Goal: Consume media (video, audio): Consume media (video, audio)

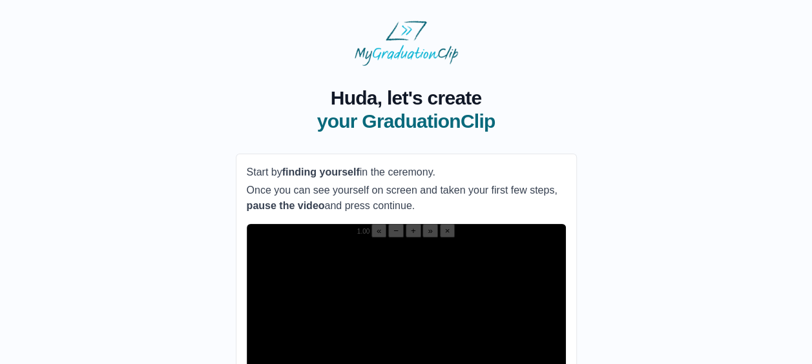
click at [442, 238] on video "Video Player" at bounding box center [406, 318] width 319 height 160
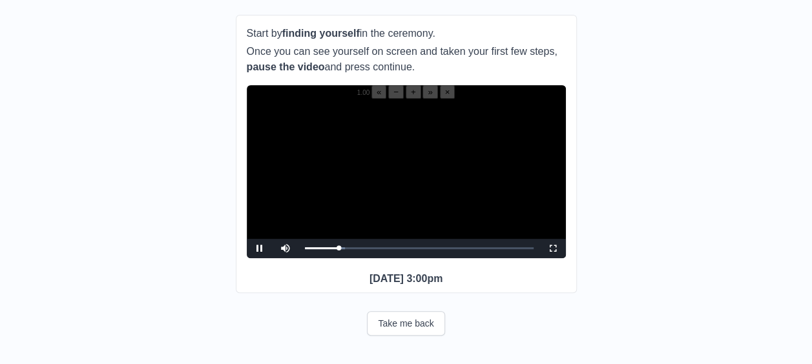
scroll to position [142, 0]
click at [553, 249] on span "Video Player" at bounding box center [553, 249] width 0 height 0
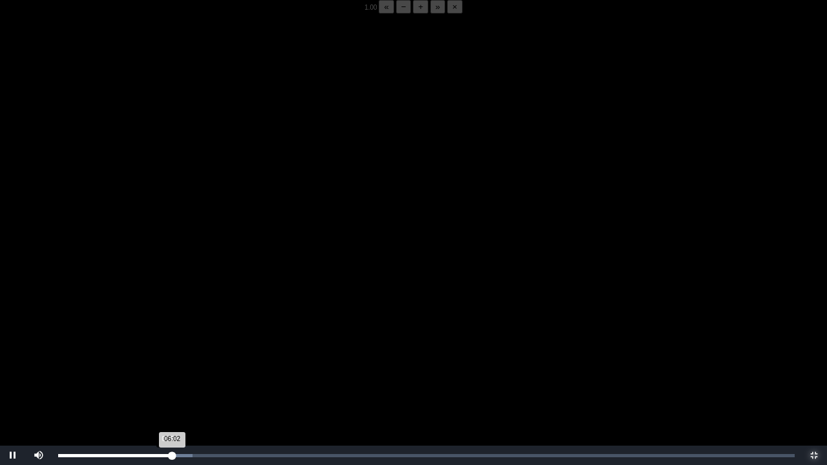
click at [169, 364] on div "06:02 Progress : 0%" at bounding box center [115, 455] width 114 height 3
click at [168, 364] on div "05:48 Progress : 0%" at bounding box center [113, 455] width 110 height 3
click at [170, 364] on div "06:09 Progress : 0%" at bounding box center [116, 455] width 116 height 3
click at [168, 364] on div "05:48 Progress : 0%" at bounding box center [113, 455] width 110 height 3
click at [168, 364] on div "05:50 Progress : 0%" at bounding box center [113, 455] width 110 height 3
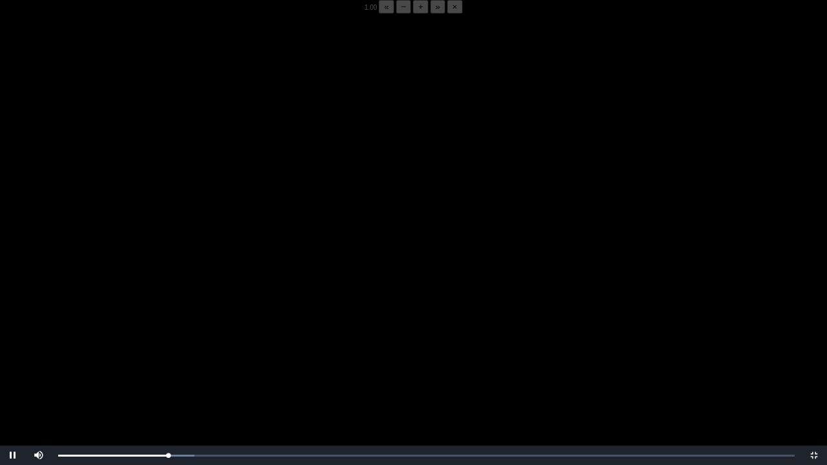
click at [235, 304] on video "Video Player" at bounding box center [413, 246] width 827 height 465
click at [335, 134] on video "Video Player" at bounding box center [413, 246] width 827 height 465
click at [275, 196] on video "Video Player" at bounding box center [413, 246] width 827 height 465
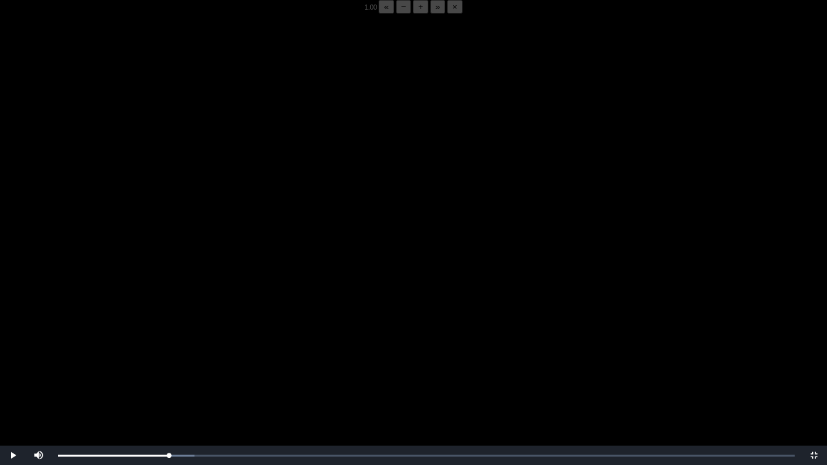
click at [264, 224] on video "Video Player" at bounding box center [413, 246] width 827 height 465
click at [169, 364] on div "05:52 Progress : 0%" at bounding box center [114, 455] width 112 height 3
click at [167, 364] on video "Video Player" at bounding box center [413, 246] width 827 height 465
click at [185, 364] on video "Video Player" at bounding box center [413, 246] width 827 height 465
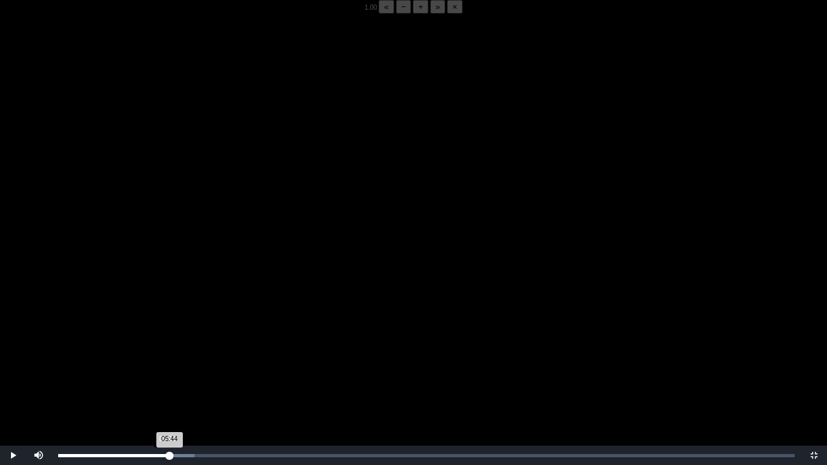
click at [167, 364] on div "05:44 Progress : 0%" at bounding box center [113, 455] width 111 height 3
click at [213, 364] on video "Video Player" at bounding box center [413, 246] width 827 height 465
click at [228, 328] on video "Video Player" at bounding box center [413, 246] width 827 height 465
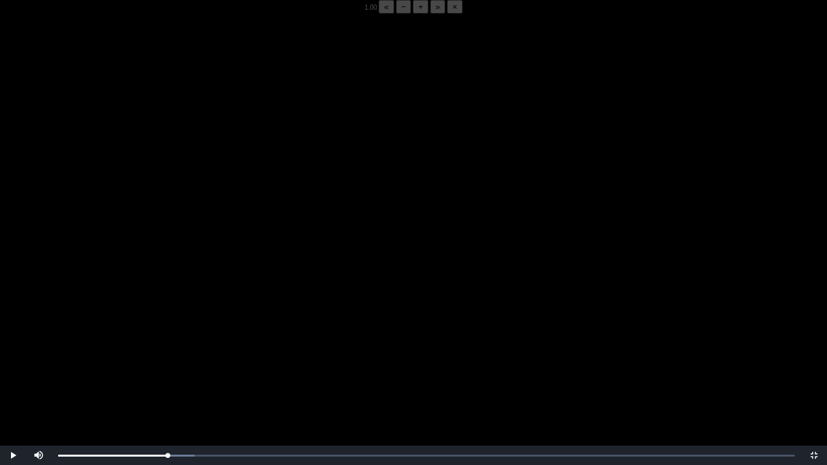
click at [228, 328] on video "Video Player" at bounding box center [413, 246] width 827 height 465
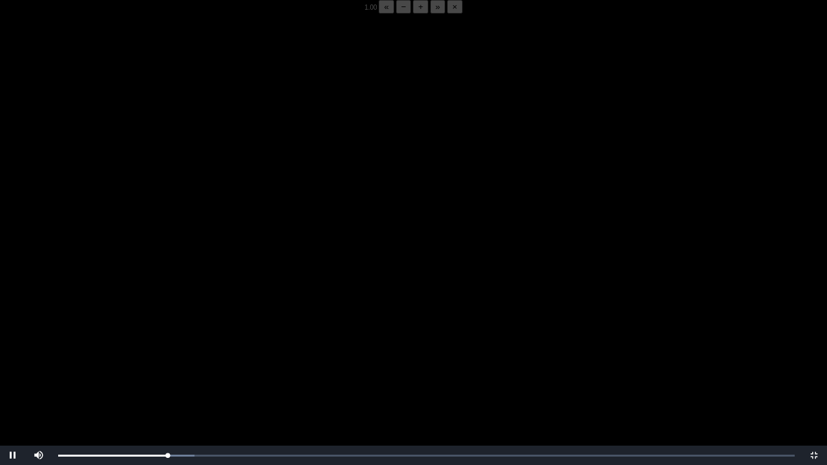
click at [228, 328] on video "Video Player" at bounding box center [413, 246] width 827 height 465
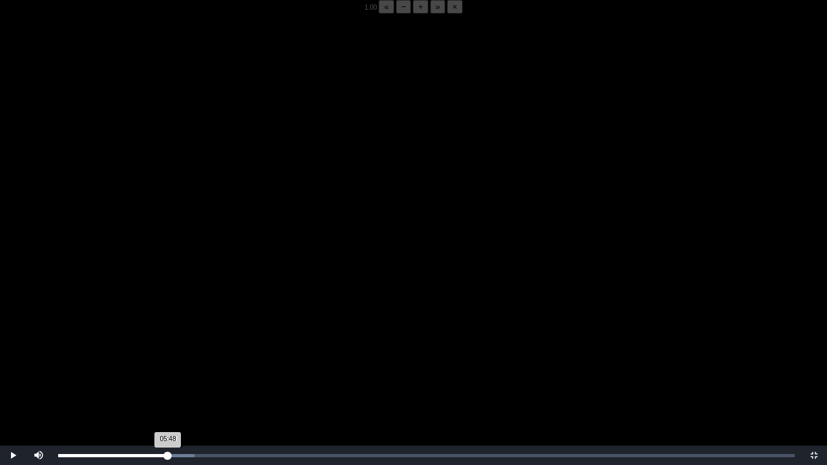
click at [168, 364] on div "05:48 Progress : 0%" at bounding box center [113, 455] width 110 height 3
click at [175, 364] on video "Video Player" at bounding box center [413, 246] width 827 height 465
click at [166, 364] on div "05:53 Progress : 0%" at bounding box center [113, 455] width 111 height 3
click at [196, 342] on video "Video Player" at bounding box center [413, 246] width 827 height 465
click at [210, 322] on video "Video Player" at bounding box center [413, 246] width 827 height 465
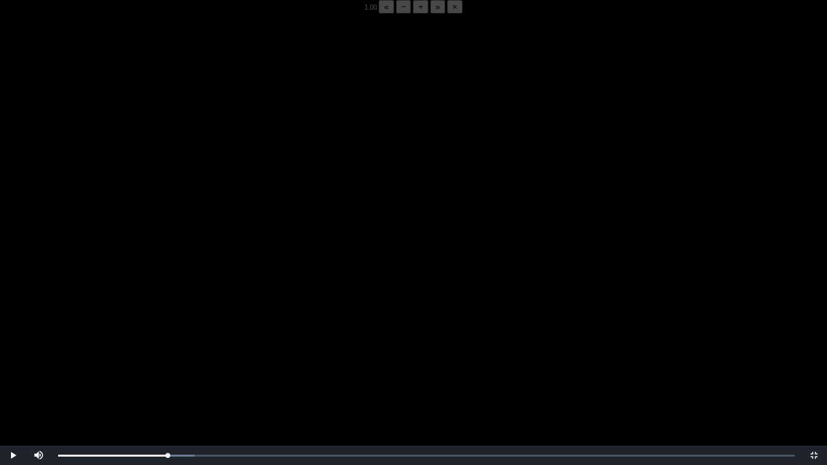
click at [210, 322] on video "Video Player" at bounding box center [413, 246] width 827 height 465
click at [216, 304] on video "Video Player" at bounding box center [413, 246] width 827 height 465
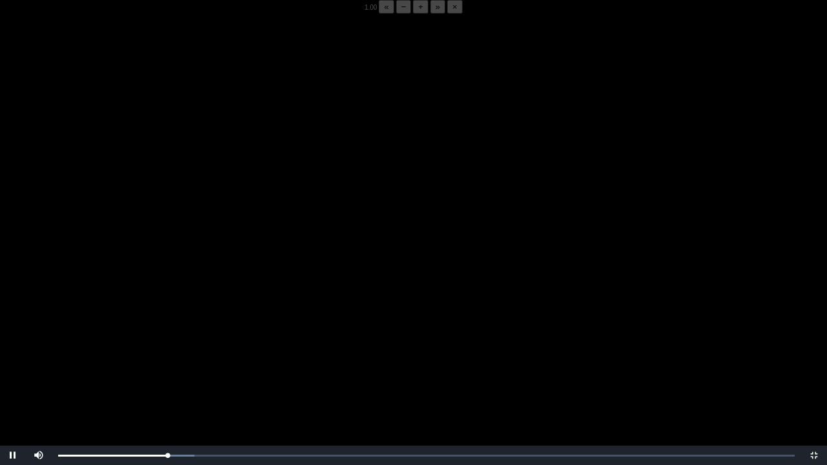
click at [251, 251] on video "Video Player" at bounding box center [413, 246] width 827 height 465
click at [170, 364] on div "05:56 Progress : 0%" at bounding box center [114, 455] width 112 height 3
click at [169, 364] on div "05:55 Progress : 0%" at bounding box center [114, 455] width 112 height 3
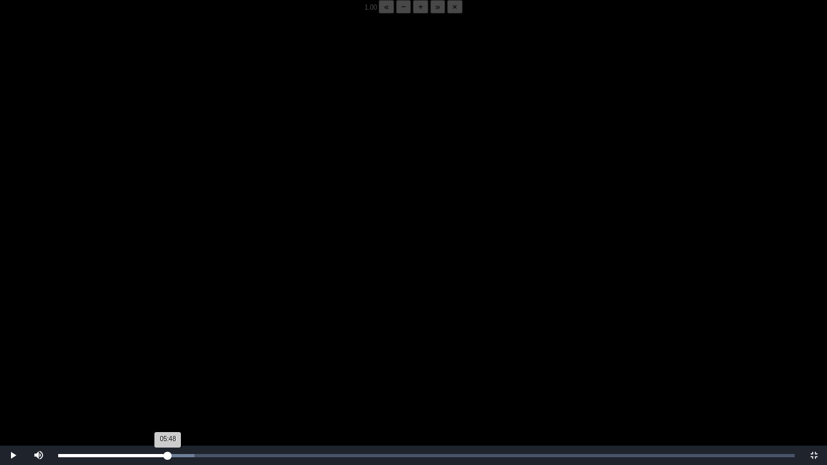
click at [168, 364] on div "05:48 Progress : 0%" at bounding box center [113, 455] width 110 height 3
click at [177, 364] on div "06:19 Progress : 0%" at bounding box center [118, 455] width 120 height 3
click at [172, 364] on div "06:17 Progress : 0%" at bounding box center [117, 455] width 119 height 3
click at [172, 364] on div "06:01 Progress : 0%" at bounding box center [115, 455] width 114 height 3
click at [174, 364] on div "06:07 Progress : 0%" at bounding box center [116, 455] width 116 height 3
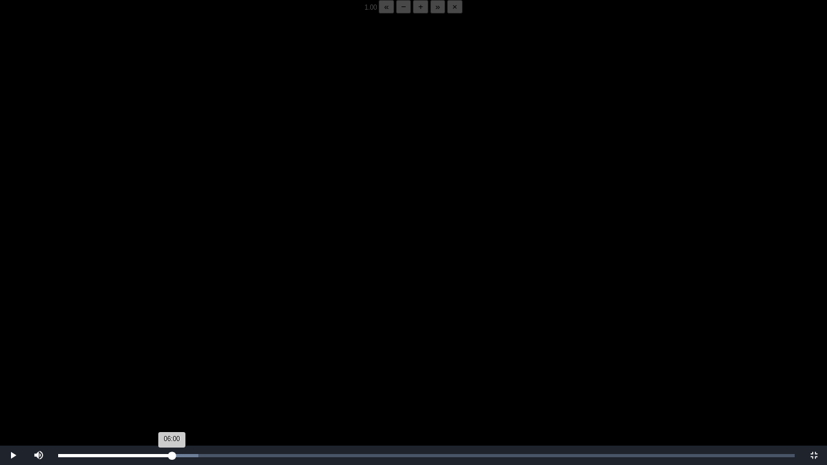
click at [172, 364] on div "06:00 Progress : 0%" at bounding box center [115, 455] width 114 height 3
click at [168, 364] on div "05:48 Progress : 0%" at bounding box center [115, 455] width 114 height 3
click at [168, 364] on div "05:48 Progress : 0%" at bounding box center [113, 455] width 110 height 3
click at [166, 364] on div "05:49 Progress : 0%" at bounding box center [113, 455] width 110 height 3
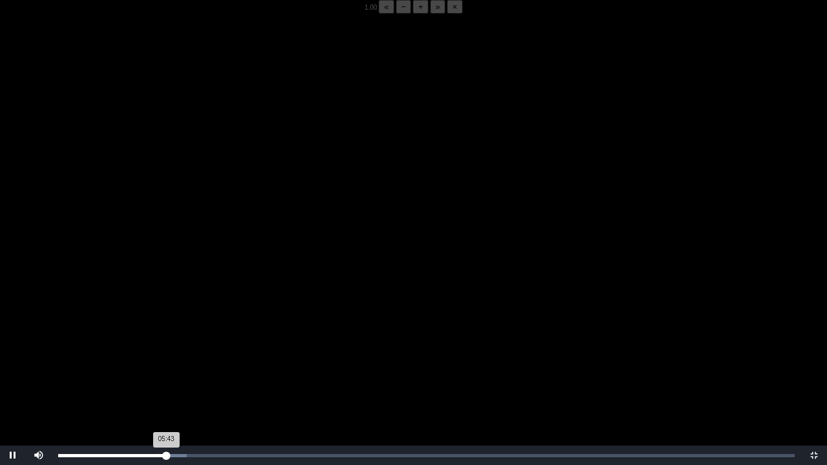
click at [166, 364] on div "05:43 Progress : 0%" at bounding box center [112, 455] width 108 height 3
click at [117, 364] on video "Video Player" at bounding box center [413, 246] width 827 height 465
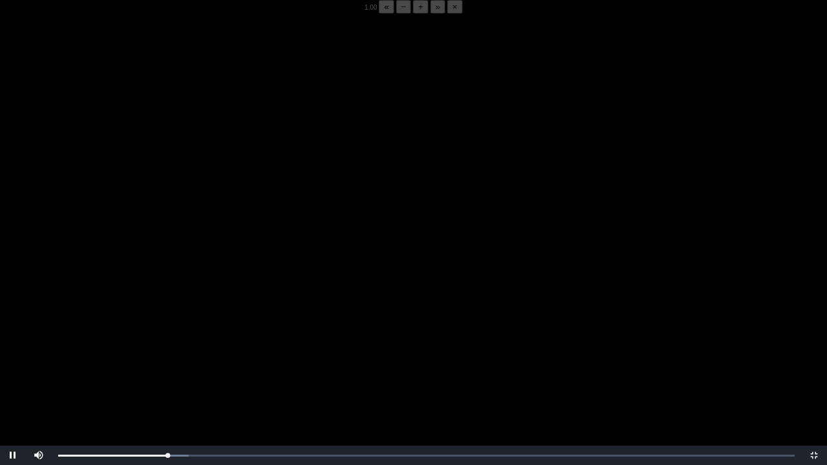
click at [117, 364] on video "Video Player" at bounding box center [413, 246] width 827 height 465
click at [83, 342] on video "Video Player" at bounding box center [413, 246] width 827 height 465
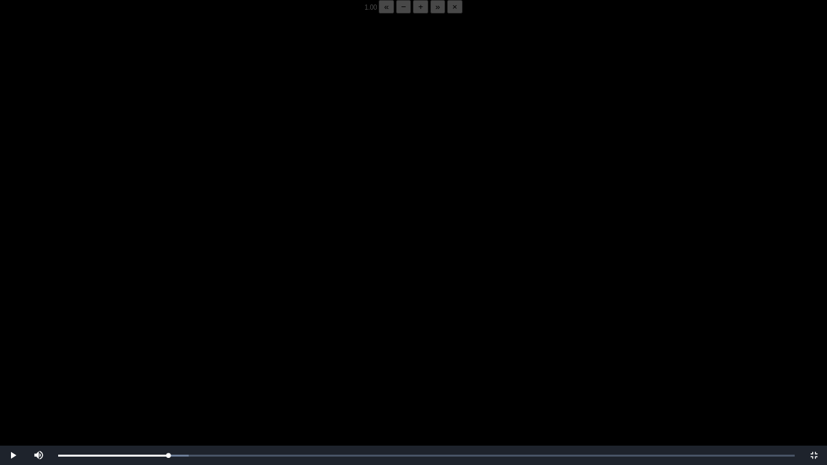
click at [83, 342] on video "Video Player" at bounding box center [413, 246] width 827 height 465
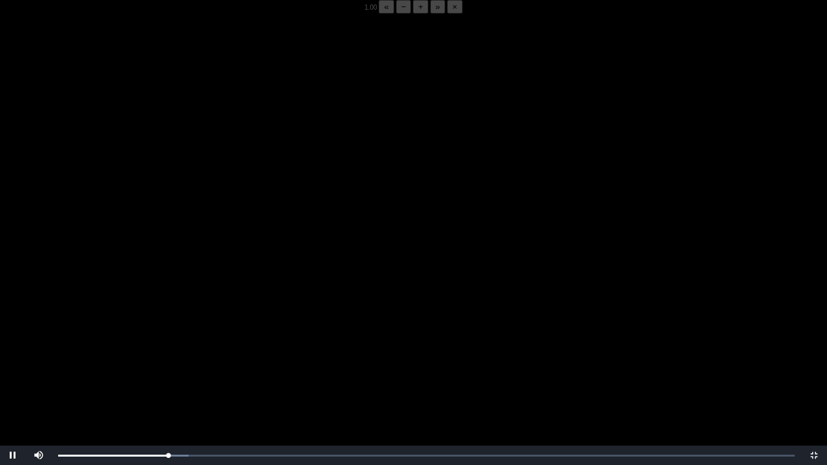
click at [83, 342] on video "Video Player" at bounding box center [413, 246] width 827 height 465
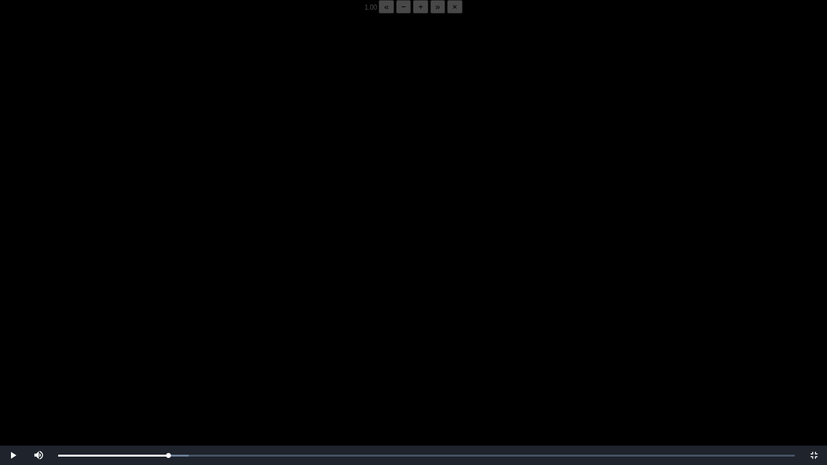
click at [84, 341] on video "Video Player" at bounding box center [413, 246] width 827 height 465
click at [168, 364] on div "05:50 Progress : 0%" at bounding box center [113, 455] width 110 height 3
drag, startPoint x: 152, startPoint y: 397, endPoint x: 61, endPoint y: 393, distance: 90.5
click at [61, 364] on video "Video Player" at bounding box center [413, 246] width 827 height 465
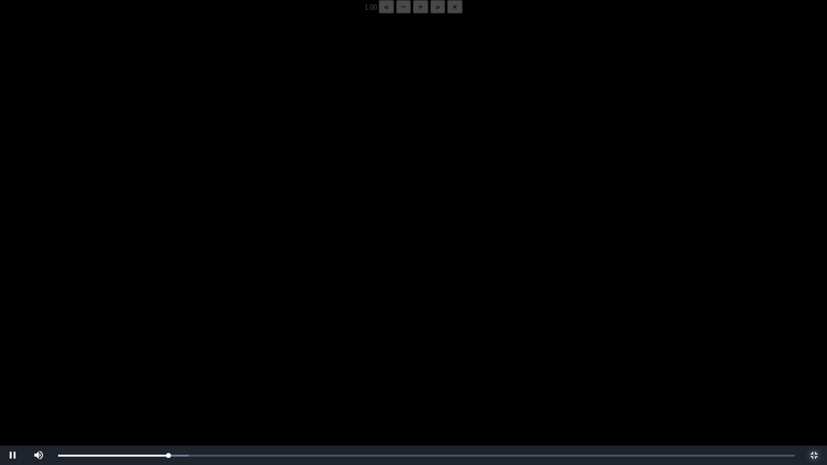
click at [814, 364] on span "Video Player" at bounding box center [814, 455] width 0 height 0
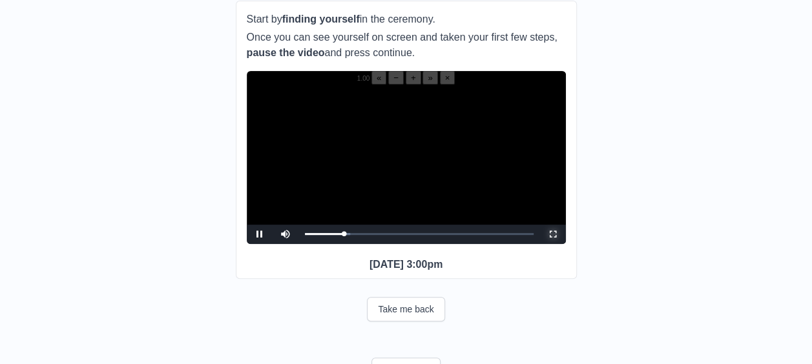
scroll to position [203, 0]
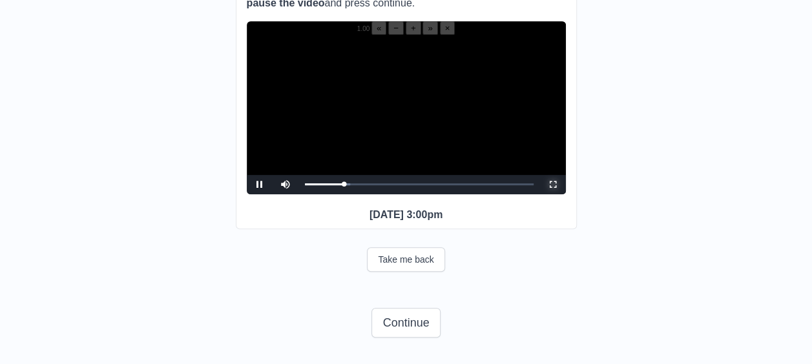
click at [553, 185] on span "Video Player" at bounding box center [553, 185] width 0 height 0
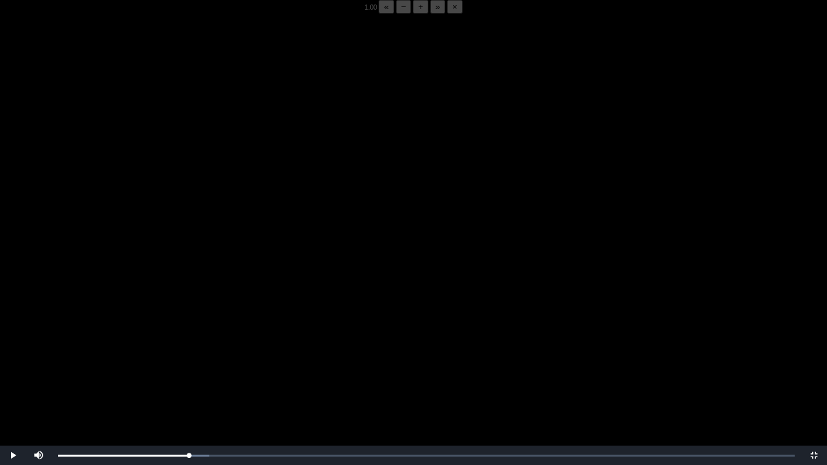
click at [290, 364] on video "Video Player" at bounding box center [413, 246] width 827 height 465
click at [278, 357] on video "Video Player" at bounding box center [413, 246] width 827 height 465
click at [277, 357] on video "Video Player" at bounding box center [413, 246] width 827 height 465
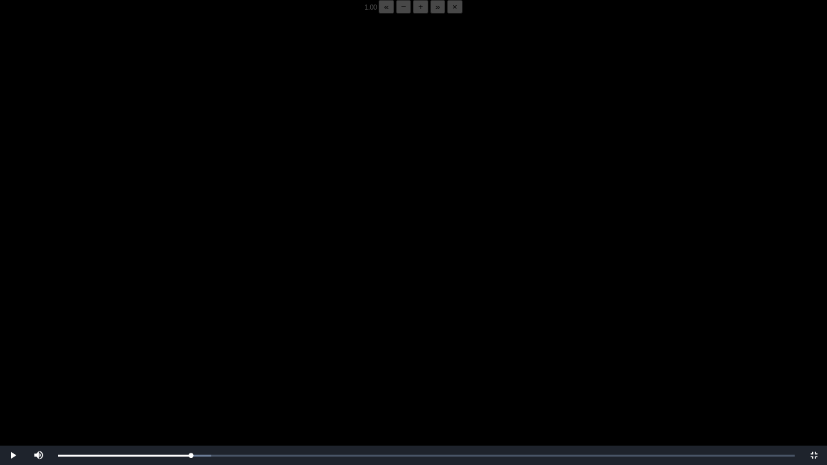
click at [196, 364] on video "Video Player" at bounding box center [413, 246] width 827 height 465
click at [205, 362] on video "Video Player" at bounding box center [413, 246] width 827 height 465
click at [185, 364] on div "Loaded : 0% 06:44 06:44 Progress : 0%" at bounding box center [426, 455] width 736 height 3
click at [183, 364] on div "06:37 Progress : 0%" at bounding box center [122, 455] width 128 height 3
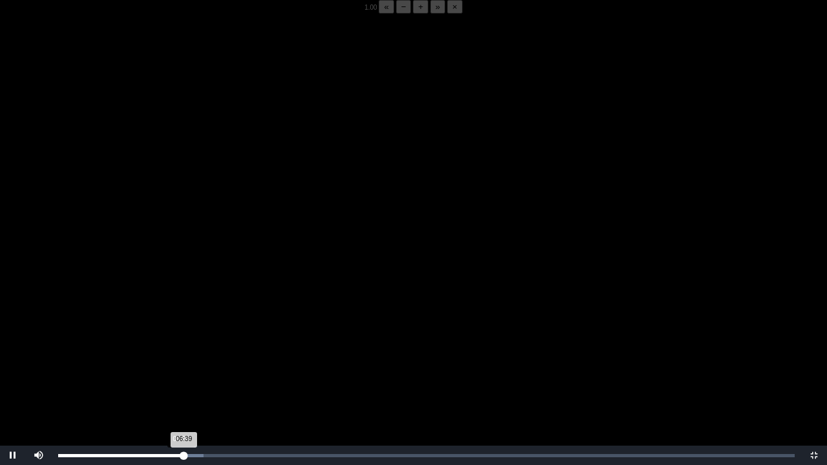
click at [178, 364] on div "06:39 Progress : 0%" at bounding box center [121, 455] width 126 height 3
click at [172, 364] on div "Loaded : 0% 06:03 06:03 Progress : 0%" at bounding box center [426, 455] width 749 height 19
click at [165, 364] on div "Loaded : 0% 05:40 06:03 Progress : 0%" at bounding box center [426, 455] width 749 height 19
click at [170, 364] on div "05:56 Progress : 0%" at bounding box center [114, 455] width 112 height 3
click at [167, 364] on div "05:46 Progress : 0%" at bounding box center [112, 455] width 109 height 3
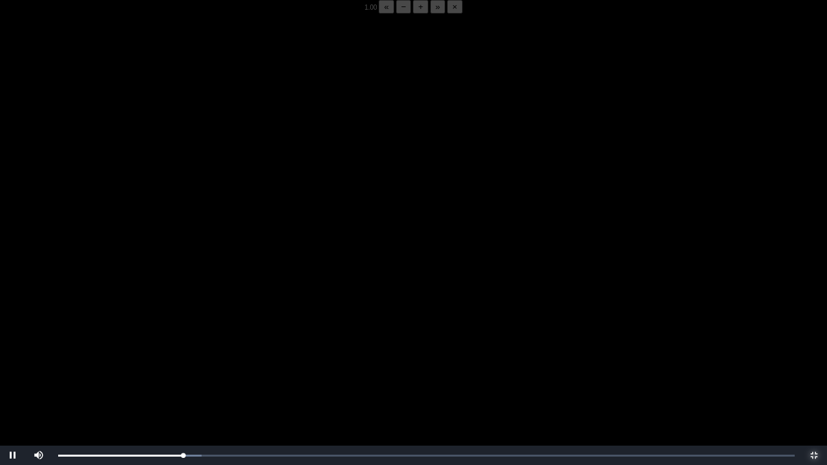
click at [814, 364] on span "Video Player" at bounding box center [814, 455] width 0 height 0
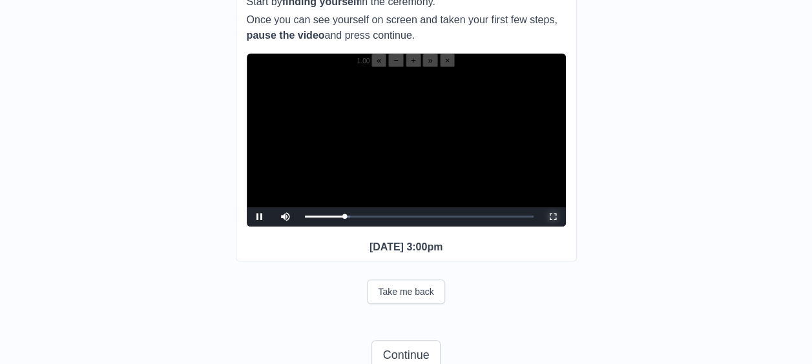
scroll to position [171, 0]
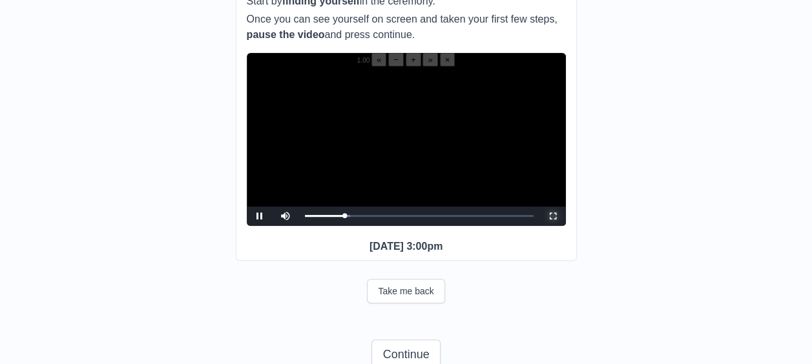
click at [553, 216] on span "Video Player" at bounding box center [553, 216] width 0 height 0
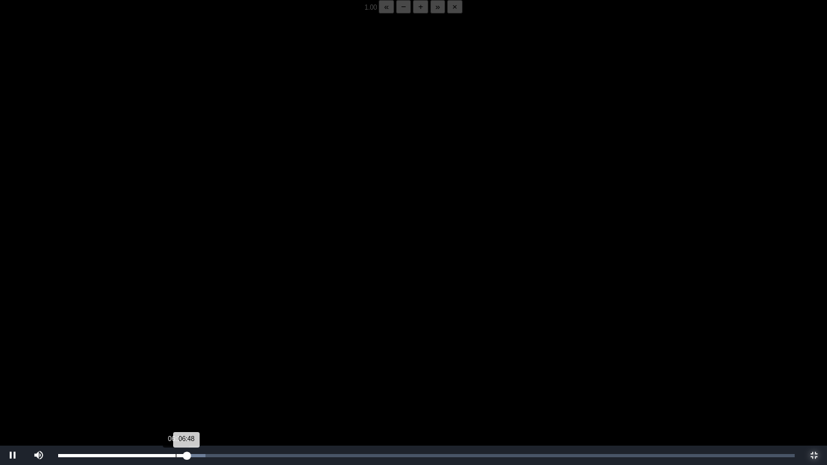
click at [176, 364] on div "Loaded : 0% 06:13 06:48 Progress : 0%" at bounding box center [426, 455] width 749 height 19
click at [170, 364] on div "Loaded : 0% 05:54 06:13 Progress : 0%" at bounding box center [426, 455] width 749 height 19
click at [165, 364] on div "Loaded : 0% 05:40 05:38 Progress : 0%" at bounding box center [426, 455] width 749 height 19
click at [157, 364] on div "Loaded : 0% 05:13 05:13 Progress : 0%" at bounding box center [426, 455] width 736 height 3
click at [168, 364] on div "05:54 Progress : 0%" at bounding box center [114, 455] width 112 height 3
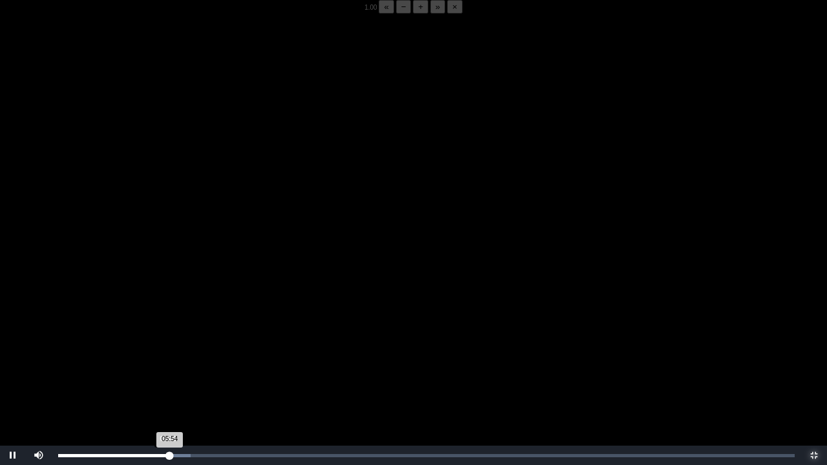
click at [167, 364] on div "05:54 Progress : 0%" at bounding box center [114, 455] width 112 height 3
click at [167, 364] on div "05:46 Progress : 0%" at bounding box center [112, 455] width 109 height 3
click at [167, 364] on div "05:47 Progress : 0%" at bounding box center [112, 455] width 109 height 3
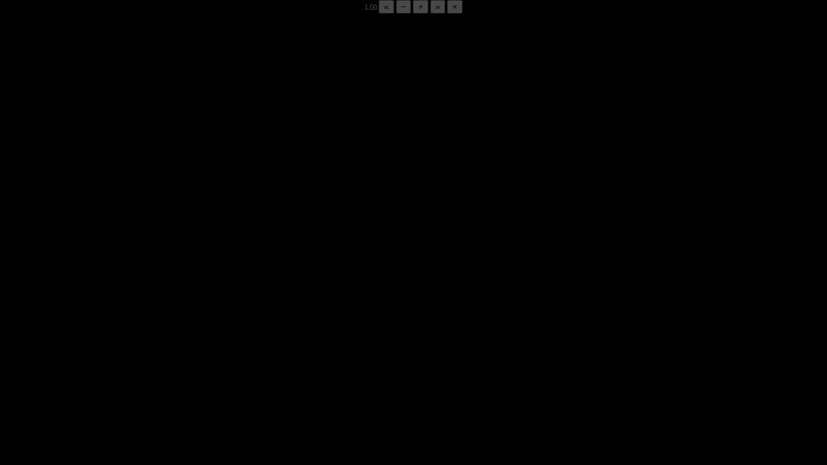
click at [167, 364] on div "05:52 Progress : 0%" at bounding box center [113, 455] width 111 height 3
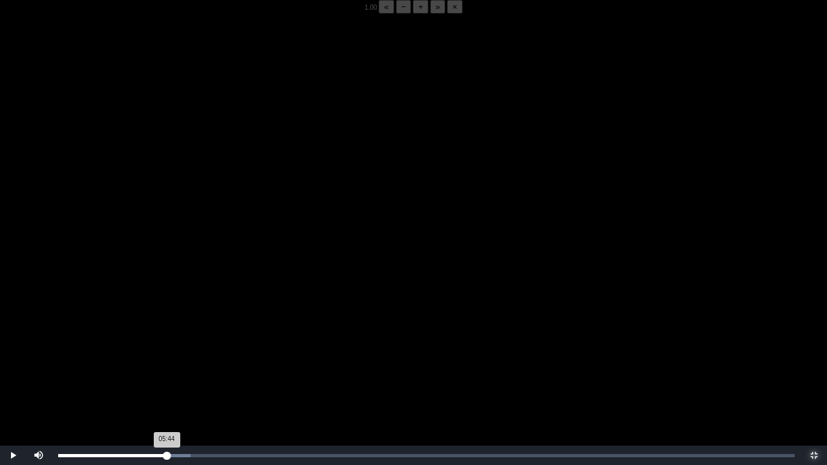
click at [167, 364] on div "Loaded : 0% 05:44 05:44 Progress : 0%" at bounding box center [426, 455] width 749 height 19
click at [165, 364] on div "05:40 Progress : 0%" at bounding box center [111, 455] width 107 height 3
click at [166, 364] on div "05:42 Progress : 0%" at bounding box center [112, 455] width 108 height 3
click at [167, 364] on div "05:44 Progress : 0%" at bounding box center [112, 455] width 109 height 3
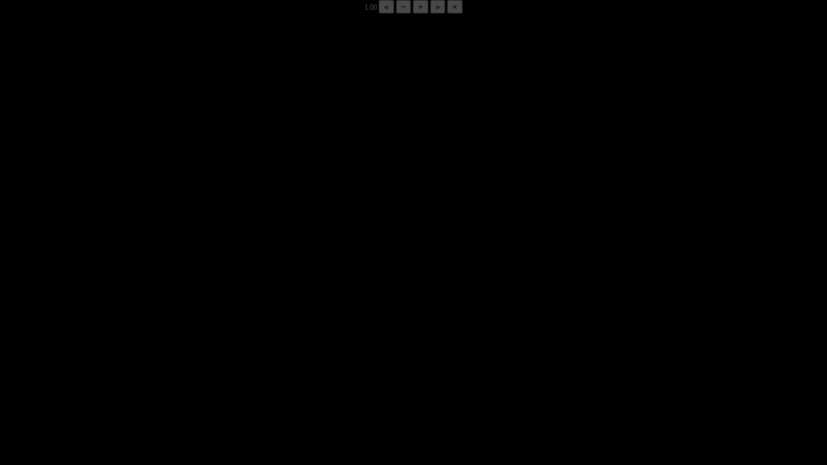
click at [173, 364] on div "06:11 Progress : 0%" at bounding box center [116, 455] width 117 height 3
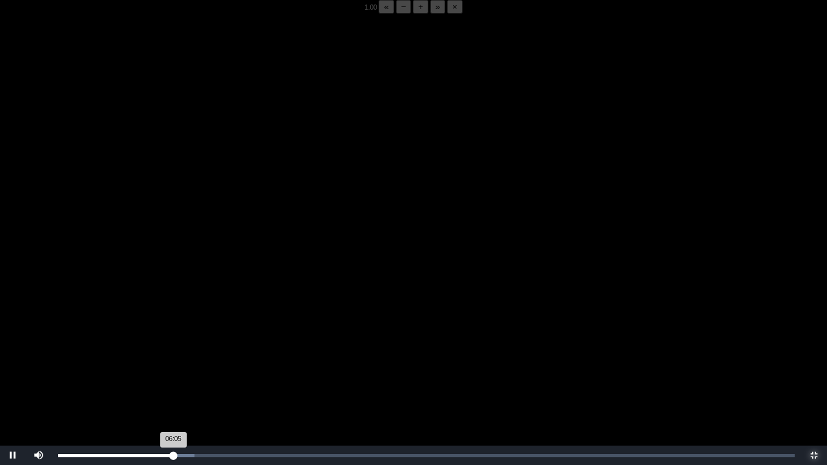
click at [173, 364] on div "06:05 Progress : 0%" at bounding box center [115, 455] width 115 height 3
click at [115, 364] on div "Loaded : 0% 03:00 03:00 Progress : 0%" at bounding box center [426, 455] width 749 height 19
click at [129, 364] on div "Loaded : 0% 03:45 03:03 Progress : 0%" at bounding box center [426, 455] width 736 height 3
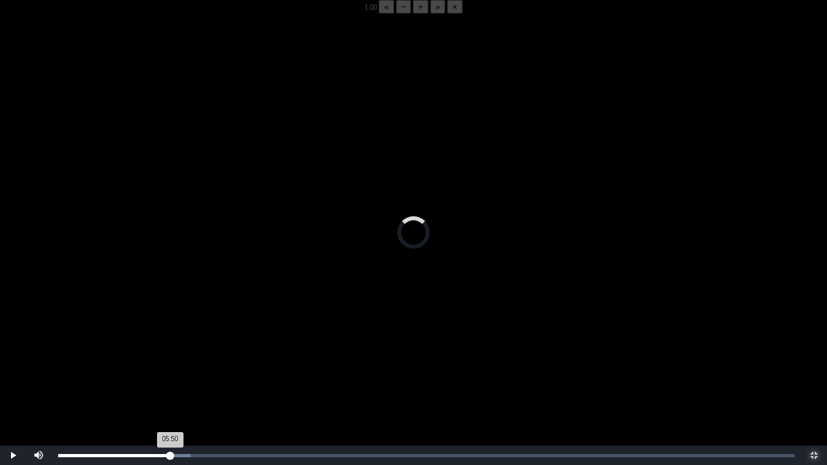
click at [169, 364] on div "05:50 Progress : 0%" at bounding box center [114, 455] width 112 height 3
click at [165, 364] on video "Video Player" at bounding box center [413, 246] width 827 height 465
click at [184, 363] on video "Video Player" at bounding box center [413, 246] width 827 height 465
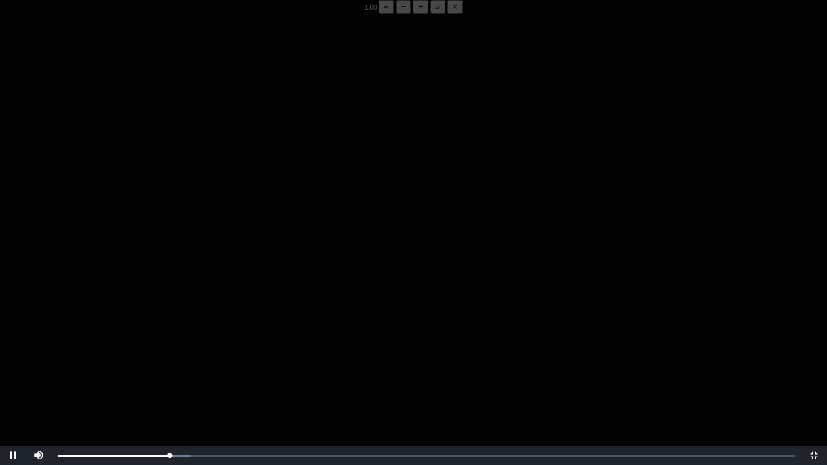
click at [184, 363] on video "Video Player" at bounding box center [413, 246] width 827 height 465
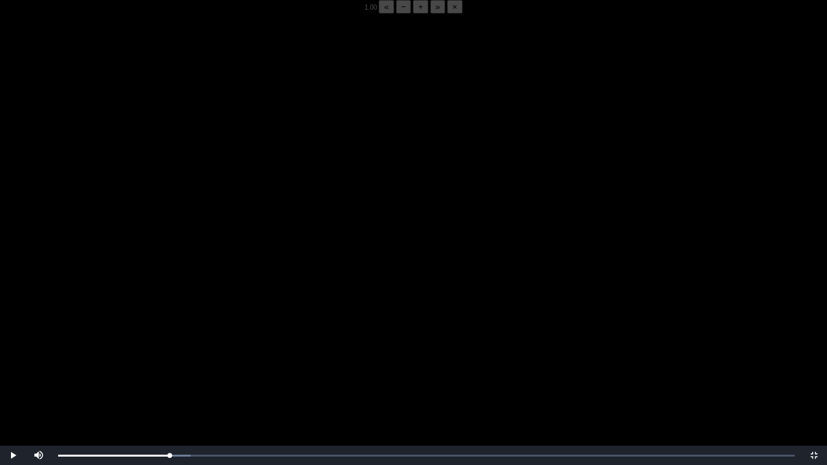
click at [184, 363] on video "Video Player" at bounding box center [413, 246] width 827 height 465
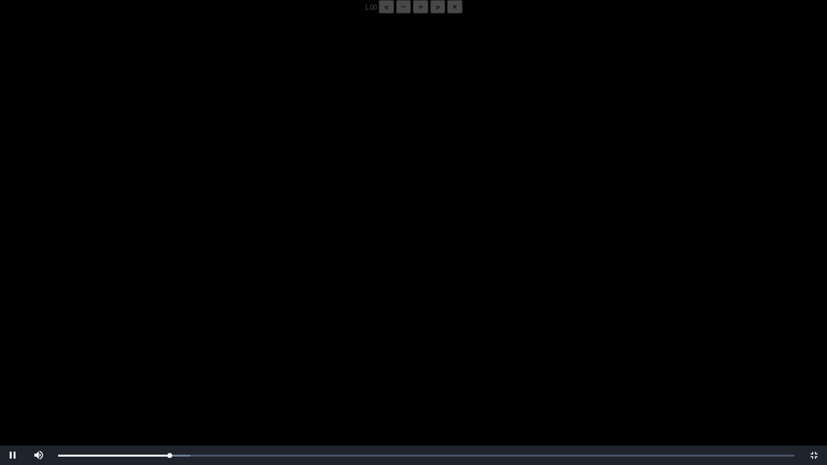
click at [184, 363] on video "Video Player" at bounding box center [413, 246] width 827 height 465
click at [165, 364] on div "Loaded : 0% 05:40 05:53 Progress : 0%" at bounding box center [426, 455] width 749 height 19
click at [209, 360] on video "Video Player" at bounding box center [413, 246] width 827 height 465
click at [149, 344] on video "Video Player" at bounding box center [413, 246] width 827 height 465
click at [155, 333] on video "Video Player" at bounding box center [413, 246] width 827 height 465
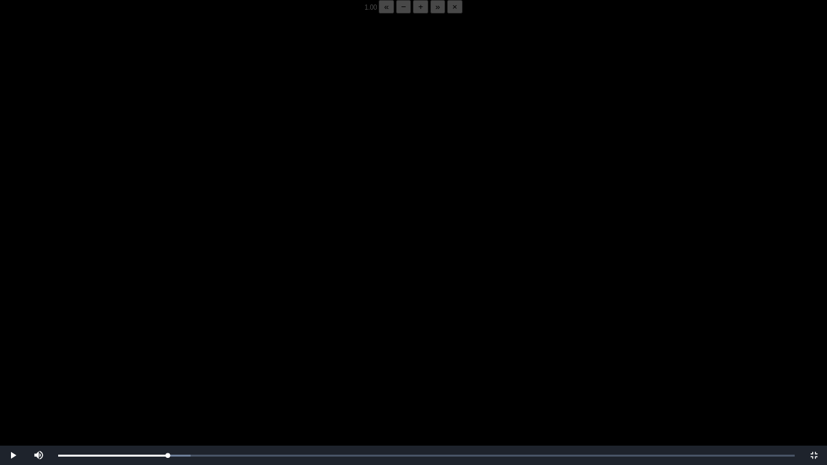
click at [155, 333] on video "Video Player" at bounding box center [413, 246] width 827 height 465
click at [156, 333] on video "Video Player" at bounding box center [413, 246] width 827 height 465
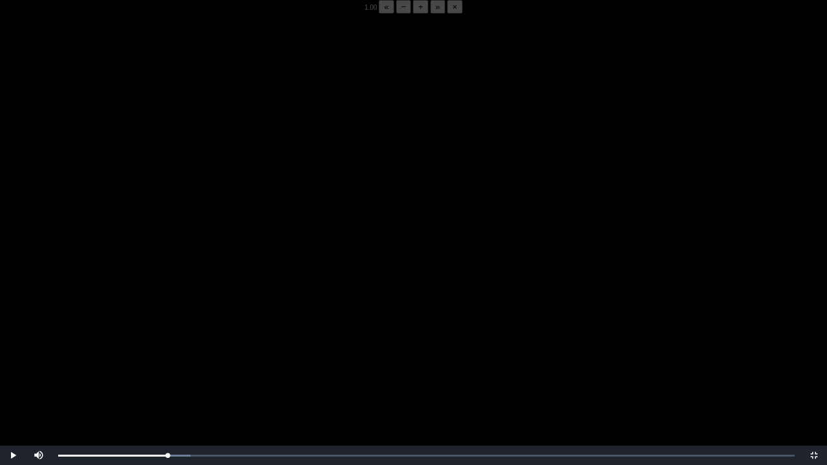
click at [156, 333] on video "Video Player" at bounding box center [413, 246] width 827 height 465
click at [129, 339] on video "Video Player" at bounding box center [413, 246] width 827 height 465
click at [134, 329] on video "Video Player" at bounding box center [413, 246] width 827 height 465
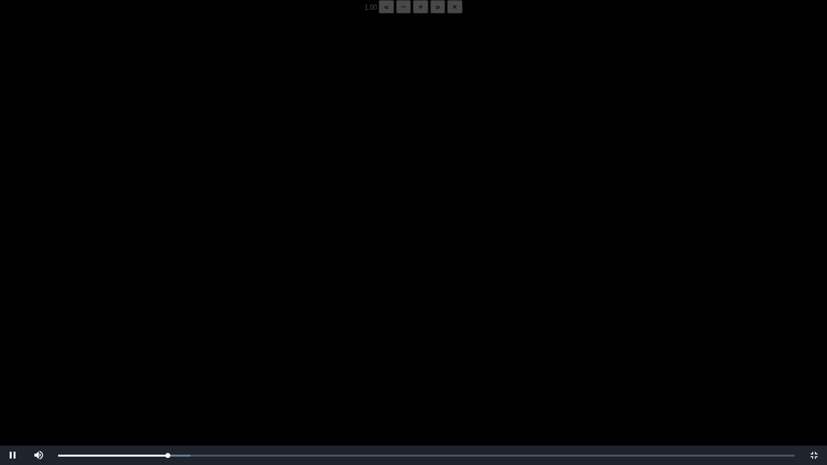
click at [134, 329] on video "Video Player" at bounding box center [413, 246] width 827 height 465
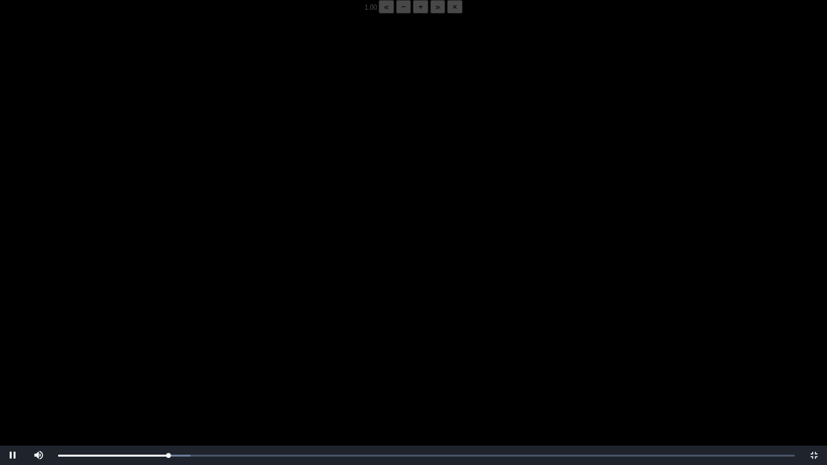
click at [134, 329] on video "Video Player" at bounding box center [413, 246] width 827 height 465
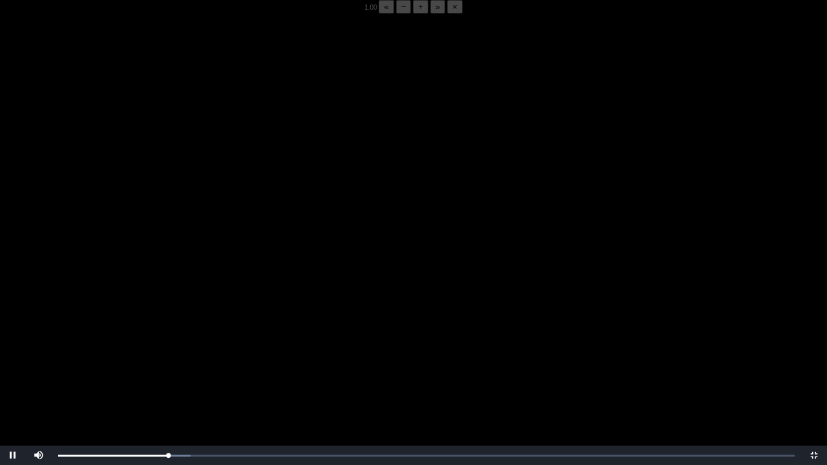
click at [134, 329] on video "Video Player" at bounding box center [413, 246] width 827 height 465
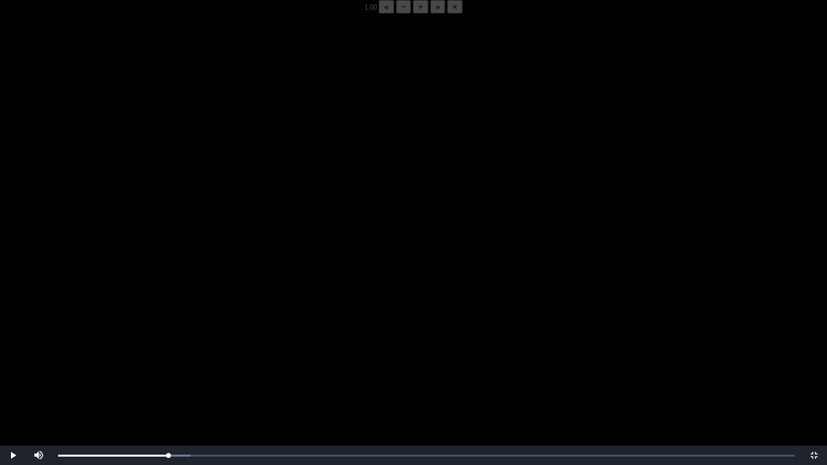
click at [134, 329] on video "Video Player" at bounding box center [413, 246] width 827 height 465
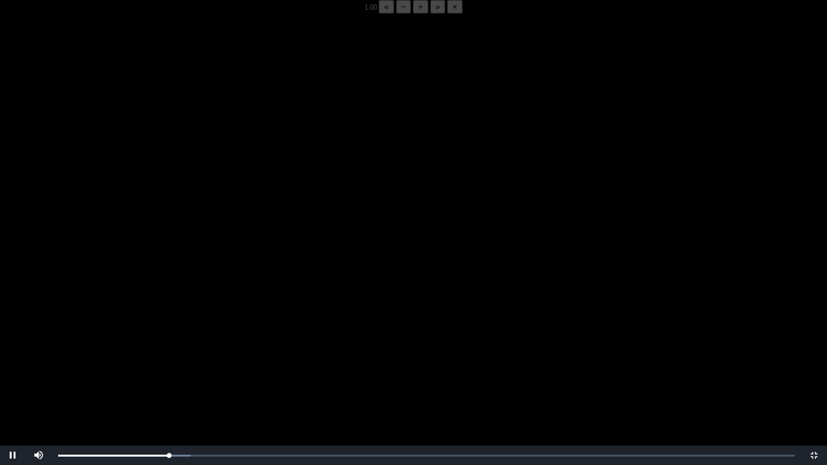
click at [134, 329] on video "Video Player" at bounding box center [413, 246] width 827 height 465
click at [168, 364] on div "05:54 Progress : 0%" at bounding box center [114, 455] width 112 height 3
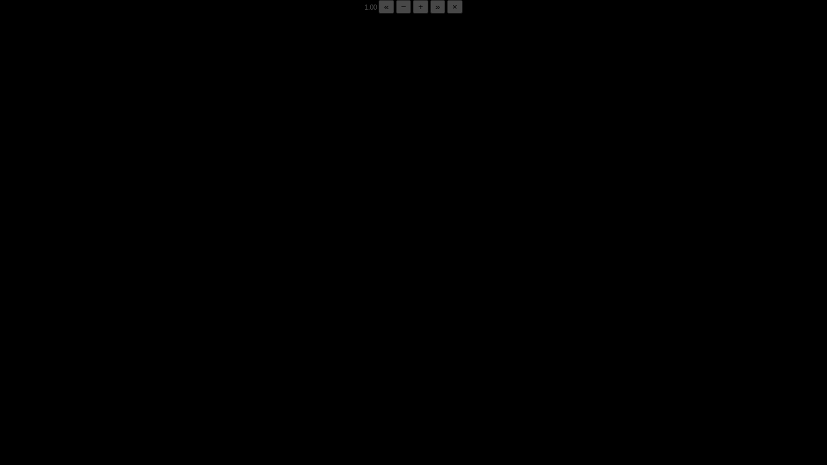
click at [168, 364] on div "05:50 Progress : 0%" at bounding box center [113, 455] width 110 height 3
click at [168, 364] on div "05:51 Progress : 0%" at bounding box center [113, 455] width 110 height 3
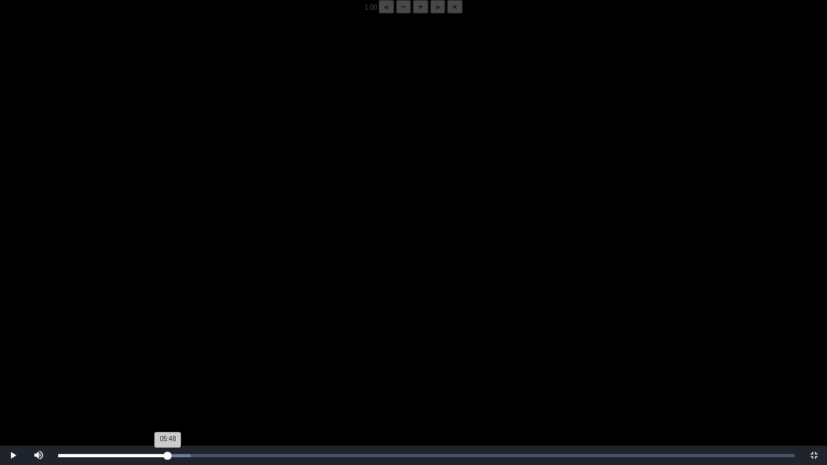
click at [168, 364] on div "05:48 Progress : 0%" at bounding box center [113, 455] width 110 height 3
click at [167, 364] on div "05:44 Progress : 0%" at bounding box center [112, 455] width 109 height 3
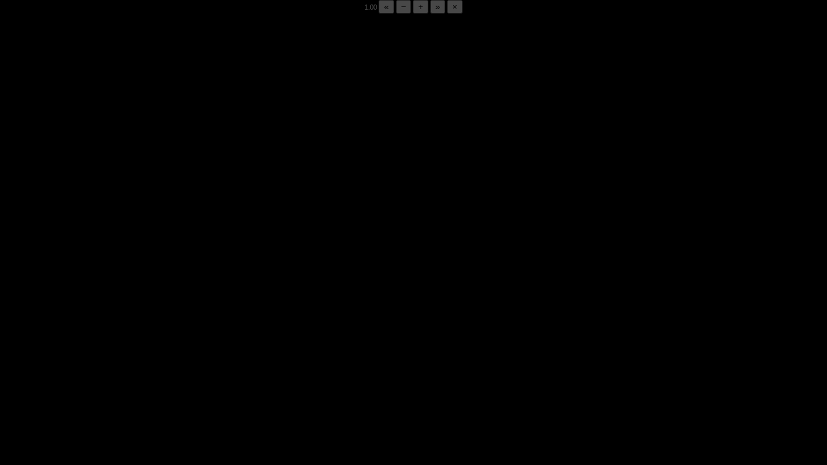
click at [167, 364] on div "05:50 Progress : 0%" at bounding box center [113, 455] width 110 height 3
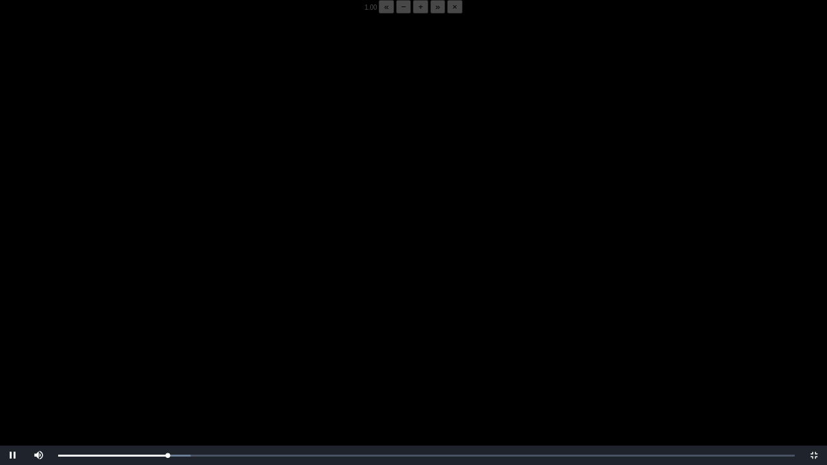
click at [396, 14] on button "−" at bounding box center [404, 7] width 16 height 14
click at [168, 364] on div "05:48 Progress : 0%" at bounding box center [113, 455] width 110 height 3
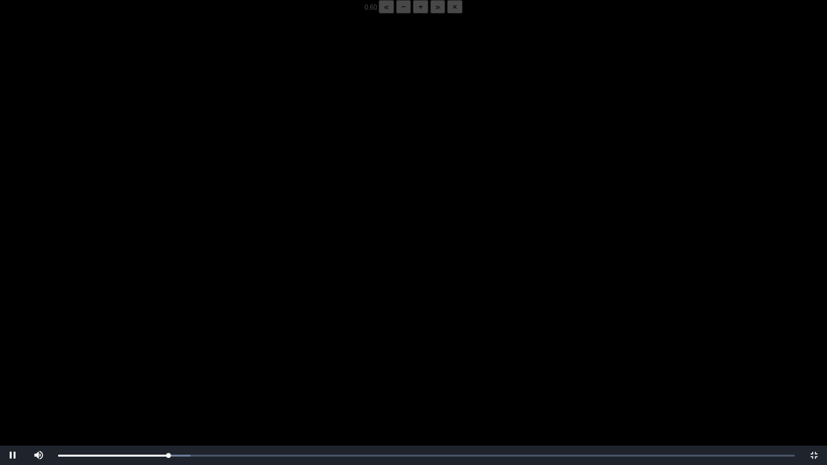
click at [88, 364] on video "Video Player" at bounding box center [413, 246] width 827 height 465
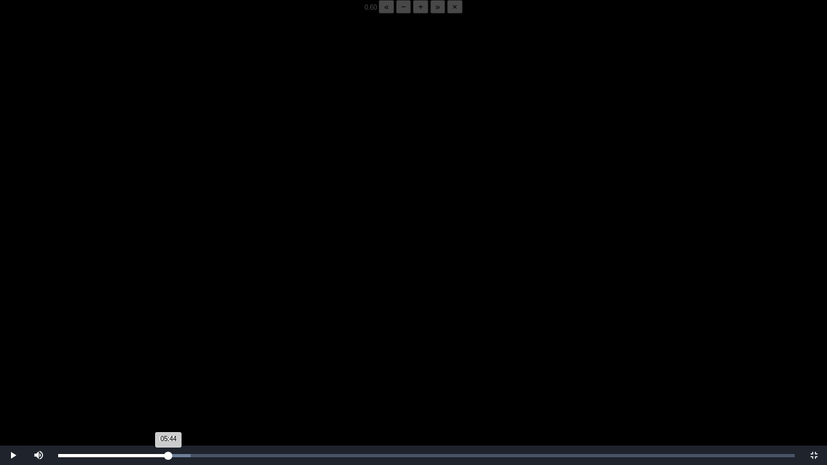
click at [167, 364] on div "05:44 Progress : 0%" at bounding box center [113, 455] width 110 height 3
click at [156, 360] on video "Video Player" at bounding box center [413, 246] width 827 height 465
click at [165, 364] on div "05:40 Progress : 0%" at bounding box center [112, 455] width 109 height 3
click at [163, 364] on div "05:41 Progress : 0%" at bounding box center [112, 455] width 108 height 3
click at [162, 364] on div "05:28 Progress : 0%" at bounding box center [110, 455] width 105 height 3
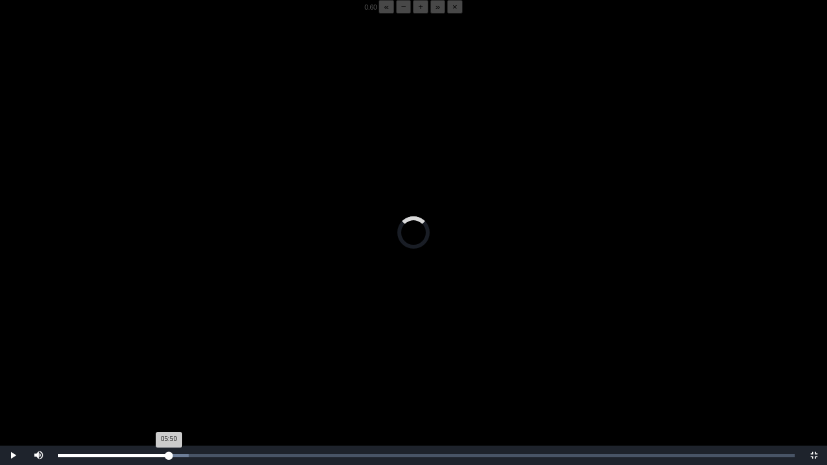
click at [169, 364] on div "05:50 Progress : 0%" at bounding box center [113, 455] width 110 height 3
click at [168, 364] on div "05:48 Progress : 0%" at bounding box center [113, 455] width 110 height 3
click at [167, 364] on div "05:51 Progress : 0%" at bounding box center [113, 455] width 110 height 3
click at [210, 267] on video "Video Player" at bounding box center [413, 246] width 827 height 465
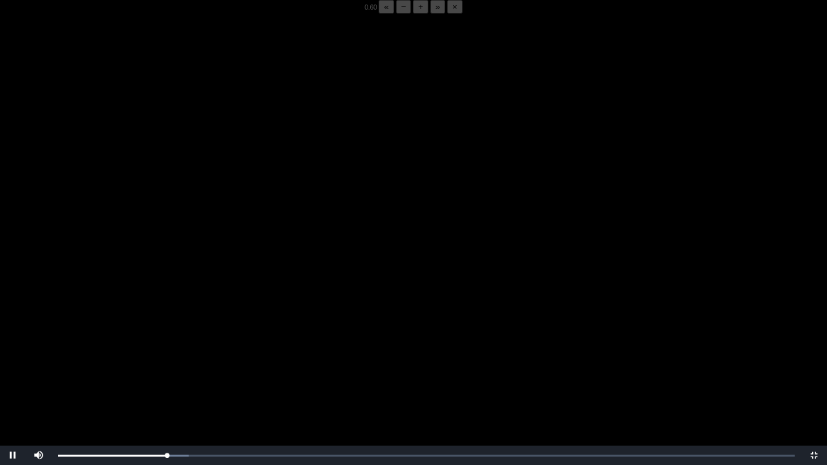
click at [368, 289] on video "Video Player" at bounding box center [413, 246] width 827 height 465
click at [391, 258] on video "Video Player" at bounding box center [413, 246] width 827 height 465
click at [631, 149] on video "Video Player" at bounding box center [413, 246] width 827 height 465
click at [543, 317] on video "Video Player" at bounding box center [413, 246] width 827 height 465
click at [462, 340] on video "Video Player" at bounding box center [413, 246] width 827 height 465
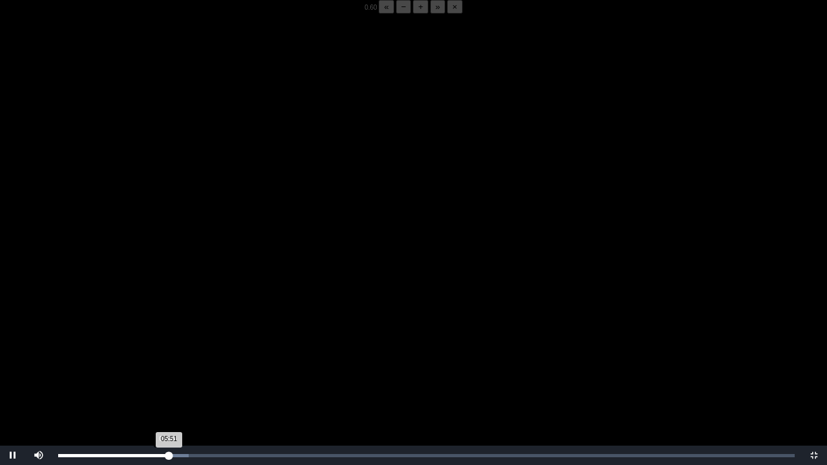
click at [167, 364] on div "05:51 Progress : 0%" at bounding box center [113, 455] width 110 height 3
click at [227, 336] on video "Video Player" at bounding box center [413, 246] width 827 height 465
click at [262, 300] on video "Video Player" at bounding box center [413, 246] width 827 height 465
click at [167, 364] on div "05:46 Progress : 0%" at bounding box center [113, 455] width 110 height 3
click at [166, 364] on div "05:47 Progress : 0%" at bounding box center [113, 455] width 110 height 3
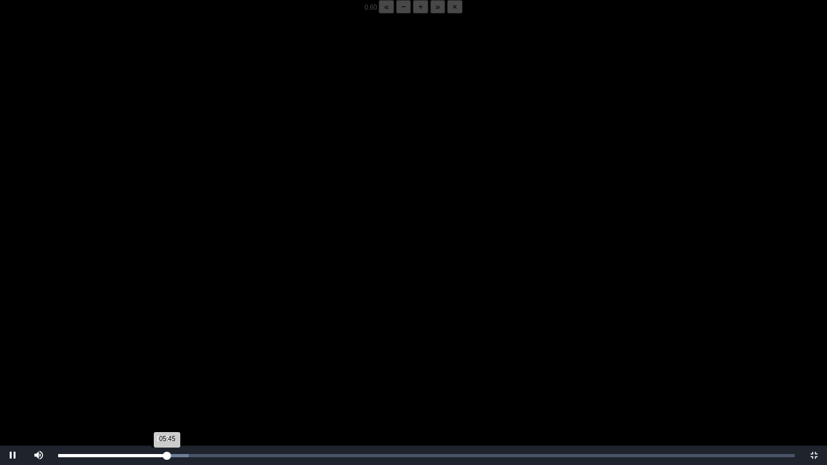
click at [164, 364] on div "05:45 Progress : 0%" at bounding box center [112, 455] width 109 height 3
click at [167, 364] on div "05:46 Progress : 0%" at bounding box center [112, 455] width 109 height 3
click at [168, 364] on div "05:51 Progress : 0%" at bounding box center [113, 455] width 111 height 3
click at [159, 363] on video "Video Player" at bounding box center [413, 246] width 827 height 465
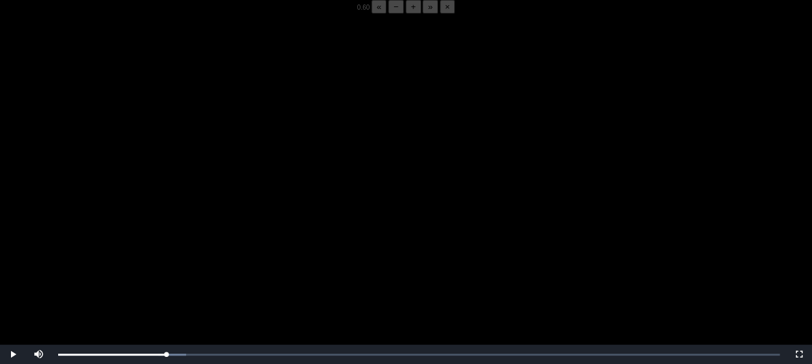
scroll to position [158, 0]
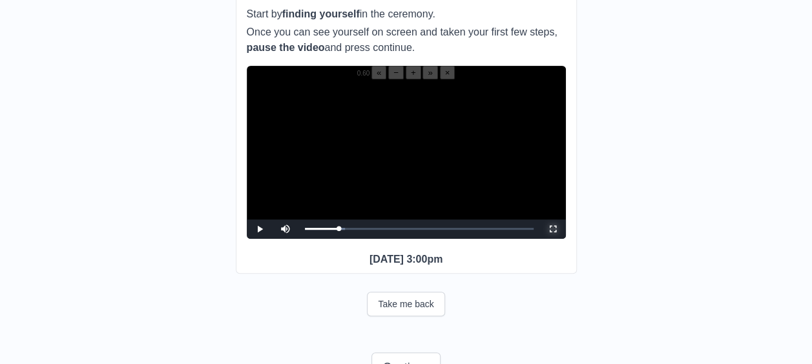
drag, startPoint x: 561, startPoint y: 231, endPoint x: 563, endPoint y: 298, distance: 67.2
click at [553, 229] on span "Video Player" at bounding box center [553, 229] width 0 height 0
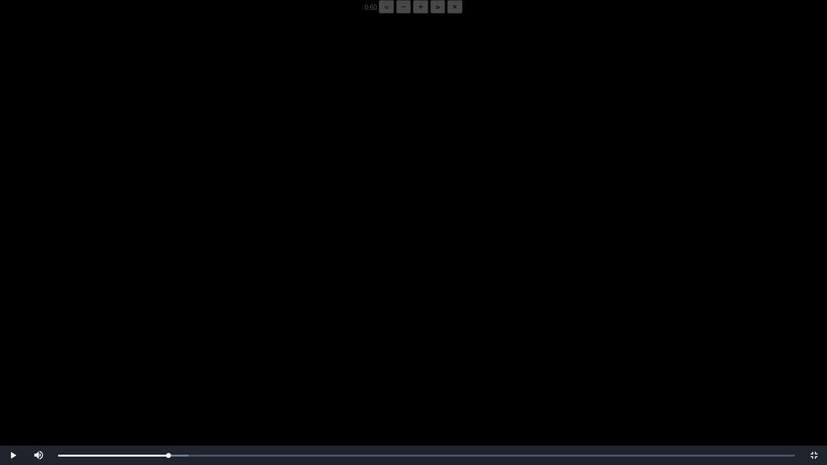
click at [326, 294] on video "Video Player" at bounding box center [413, 246] width 827 height 465
click at [169, 364] on div "05:50 Progress : 0%" at bounding box center [113, 455] width 110 height 3
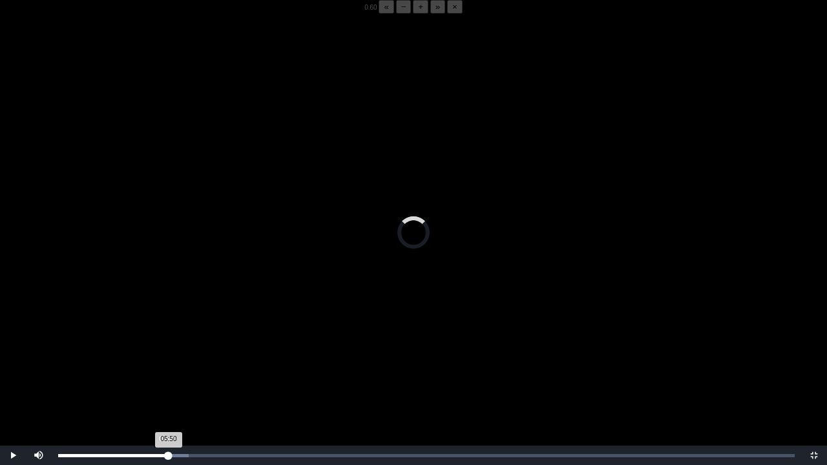
click at [167, 364] on div "05:50 Progress : 0%" at bounding box center [113, 455] width 110 height 3
click at [193, 332] on video "Video Player" at bounding box center [413, 246] width 827 height 465
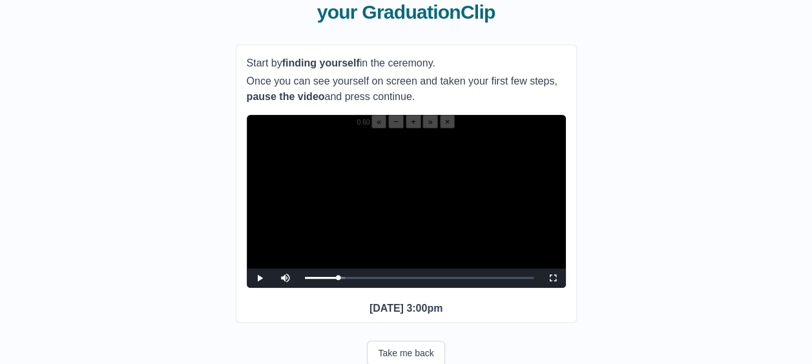
scroll to position [111, 0]
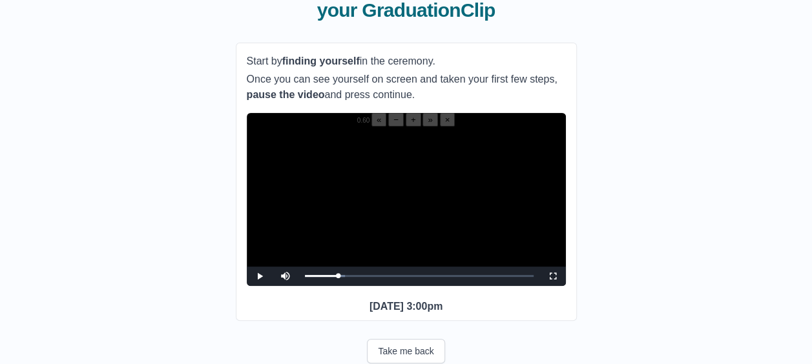
click at [337, 216] on video "Video Player" at bounding box center [406, 207] width 319 height 160
click at [553, 277] on span "Video Player" at bounding box center [553, 277] width 0 height 0
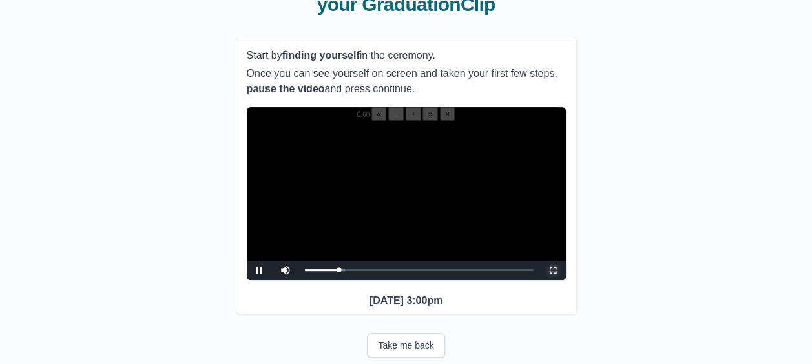
scroll to position [118, 0]
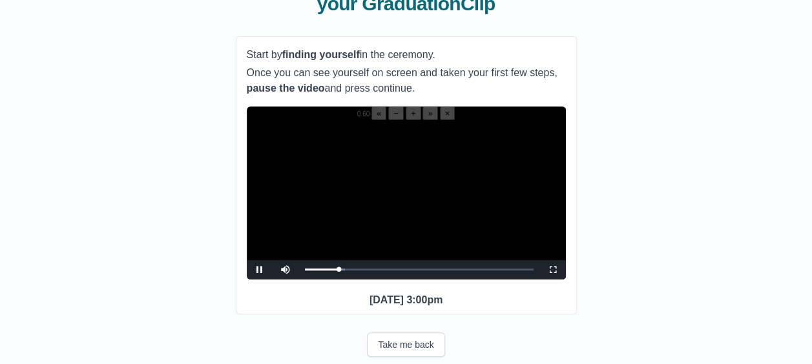
click at [395, 165] on video "Video Player" at bounding box center [406, 200] width 319 height 160
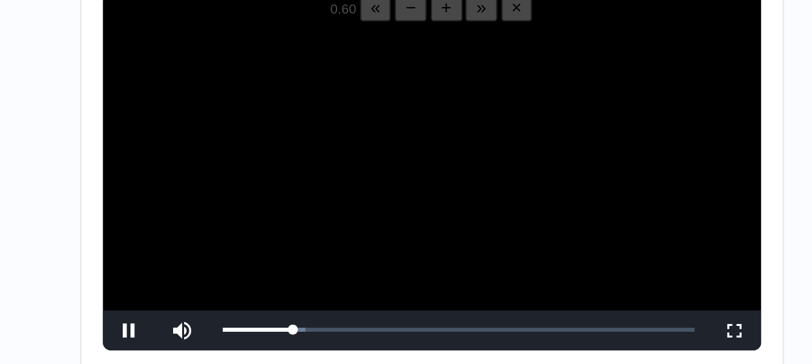
click at [333, 229] on video "Video Player" at bounding box center [406, 200] width 319 height 160
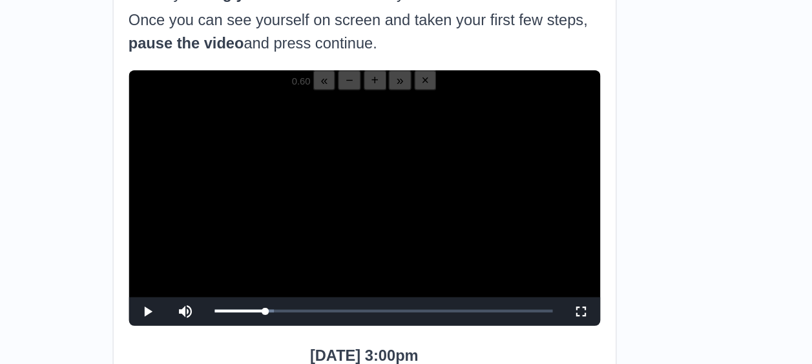
click at [368, 209] on video "Video Player" at bounding box center [406, 200] width 319 height 160
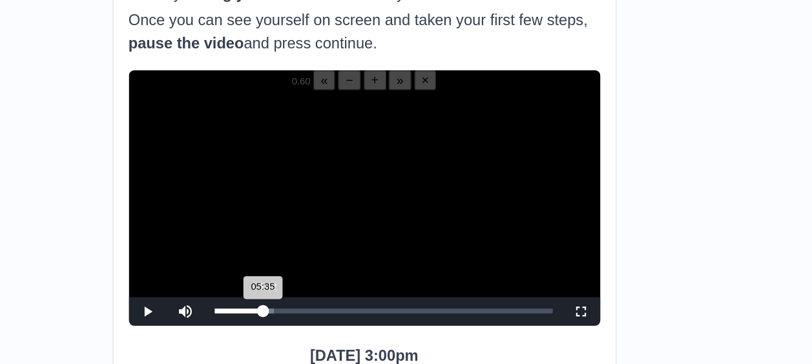
click at [337, 271] on div "05:35 Progress : 0%" at bounding box center [321, 269] width 33 height 3
click at [339, 271] on div "05:49 Progress : 0%" at bounding box center [322, 269] width 34 height 3
click at [337, 280] on div "Loaded : 0% 05:29 05:29 Progress : 0%" at bounding box center [419, 269] width 242 height 19
click at [337, 271] on div "05:29 Progress : 0%" at bounding box center [321, 269] width 32 height 3
click at [339, 271] on div "05:49 Progress : 0%" at bounding box center [322, 269] width 34 height 3
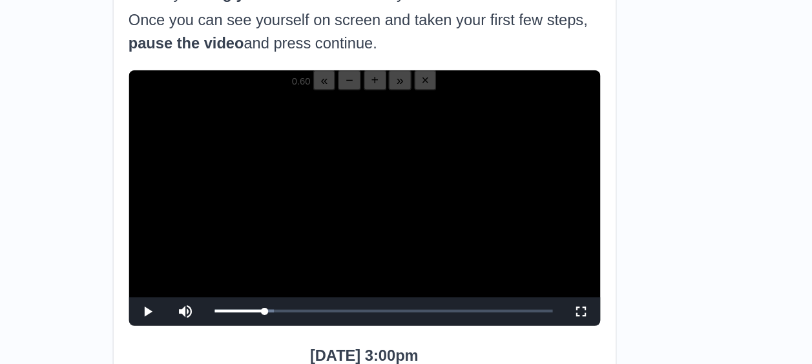
click at [337, 222] on video "Video Player" at bounding box center [406, 200] width 319 height 160
click at [342, 214] on video "Video Player" at bounding box center [406, 200] width 319 height 160
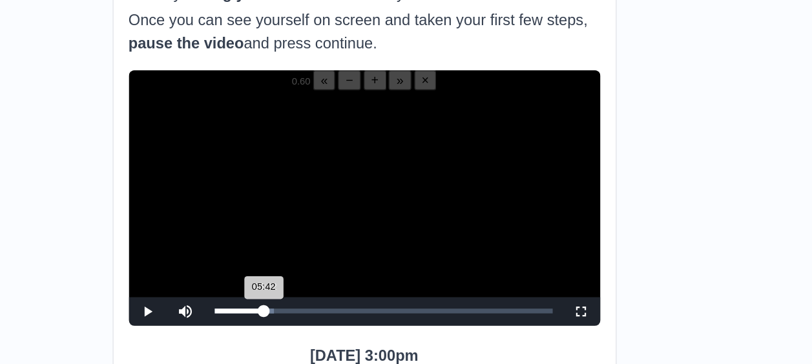
click at [338, 271] on div "05:42 Progress : 0%" at bounding box center [322, 269] width 34 height 3
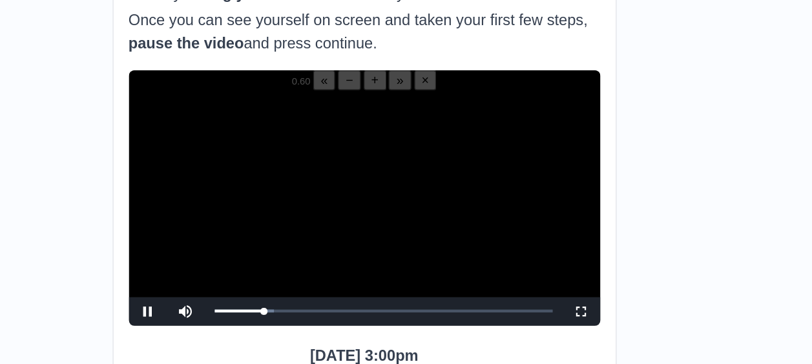
click at [406, 120] on button "+" at bounding box center [414, 114] width 16 height 14
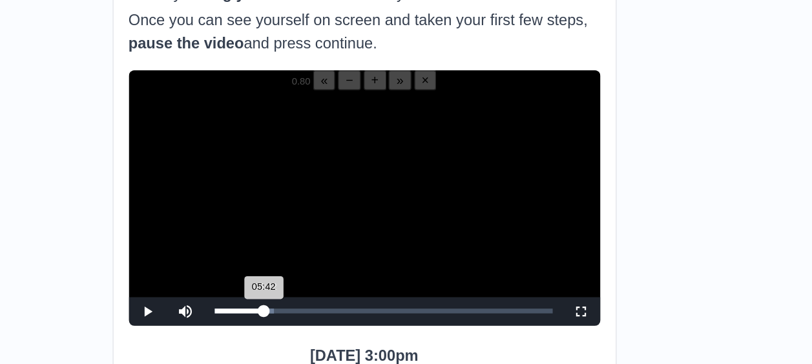
click at [338, 271] on div "05:42 Progress : 0%" at bounding box center [322, 269] width 34 height 3
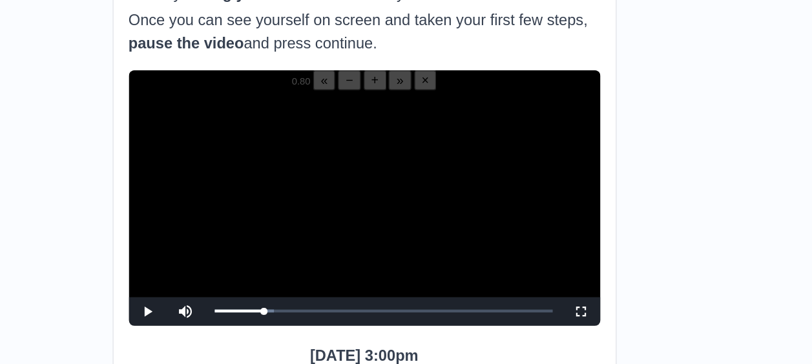
click at [343, 217] on video "Video Player" at bounding box center [406, 200] width 319 height 160
click at [308, 222] on video "Video Player" at bounding box center [406, 200] width 319 height 160
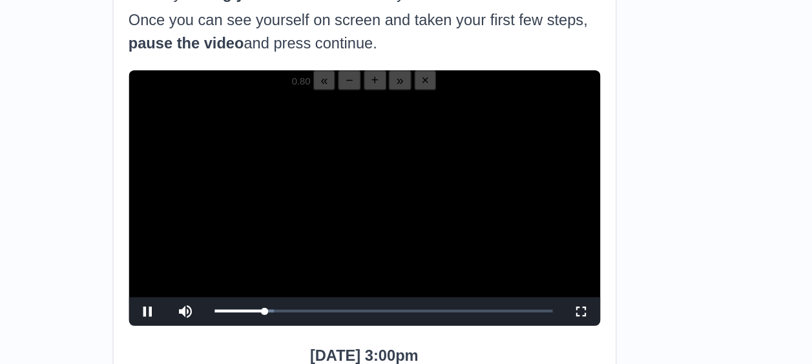
click at [308, 222] on video "Video Player" at bounding box center [406, 200] width 319 height 160
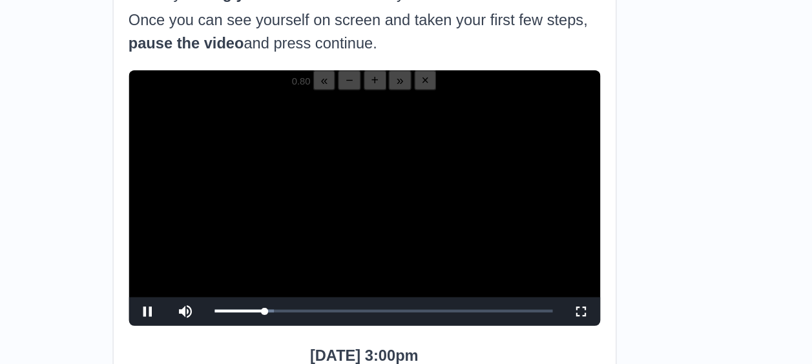
click at [308, 222] on video "Video Player" at bounding box center [406, 200] width 319 height 160
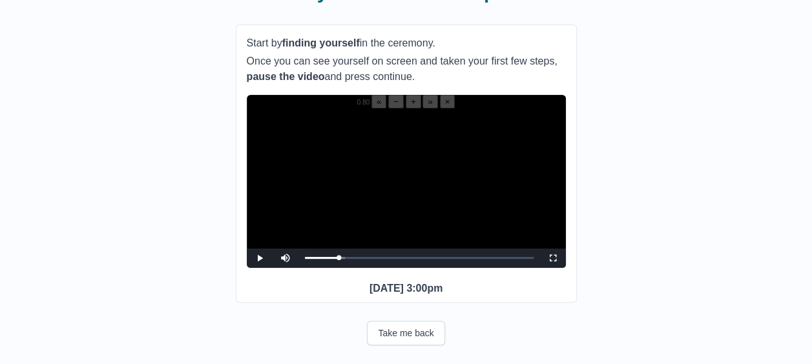
scroll to position [129, 0]
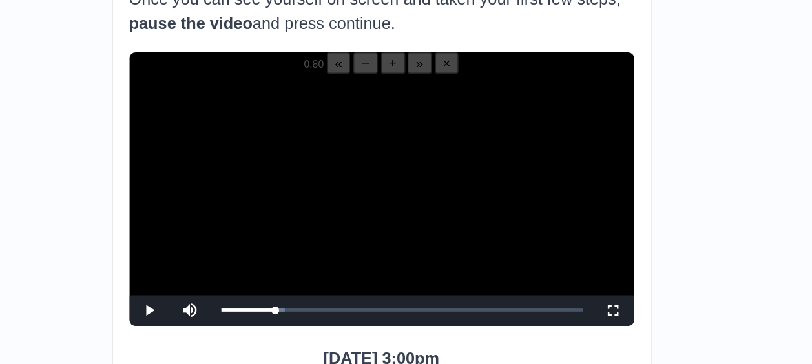
click at [176, 166] on div "**********" at bounding box center [406, 178] width 771 height 483
click at [199, 141] on div "**********" at bounding box center [406, 178] width 771 height 483
click at [365, 205] on video "Video Player" at bounding box center [406, 189] width 319 height 160
click at [406, 109] on button "+" at bounding box center [414, 102] width 16 height 14
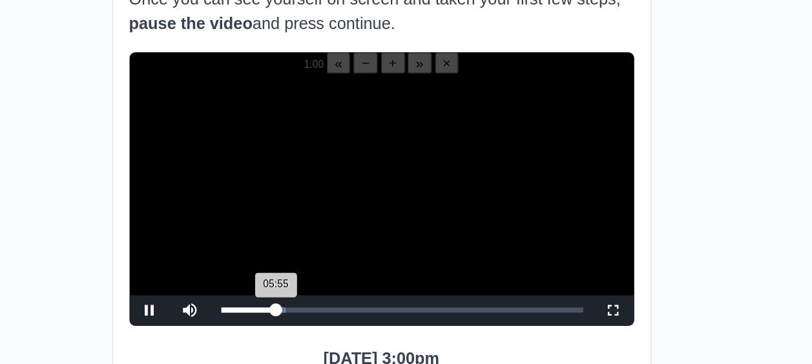
click at [339, 260] on div "05:55 Progress : 0%" at bounding box center [322, 257] width 35 height 3
click at [339, 260] on div "05:54 Progress : 0%" at bounding box center [322, 257] width 35 height 3
click at [338, 260] on div "05:42 Progress : 0%" at bounding box center [322, 257] width 34 height 3
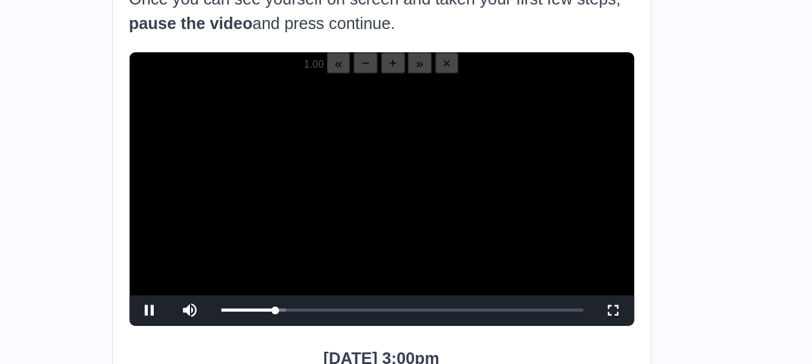
click at [365, 190] on video "Video Player" at bounding box center [406, 189] width 319 height 160
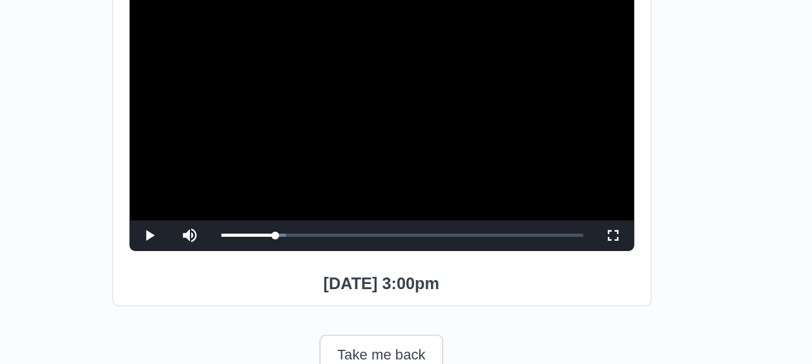
scroll to position [214, 0]
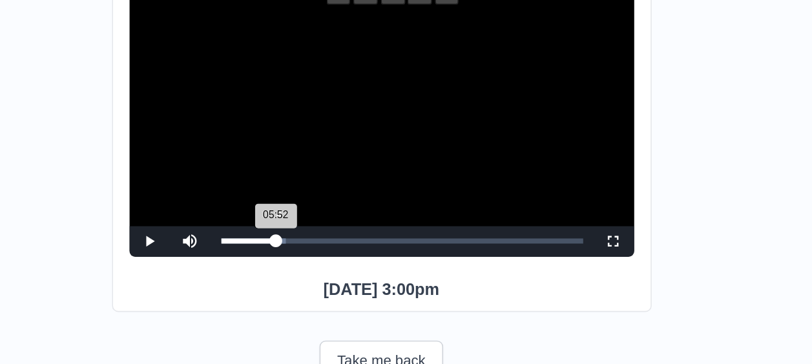
click at [338, 181] on div "05:52 Progress : 0%" at bounding box center [322, 182] width 34 height 3
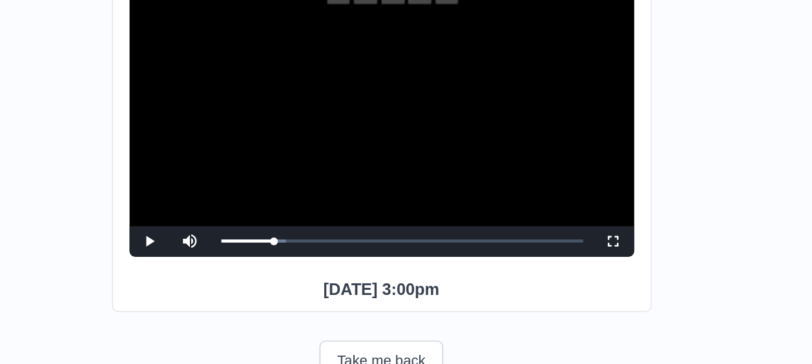
click at [366, 107] on video "Video Player" at bounding box center [406, 113] width 319 height 160
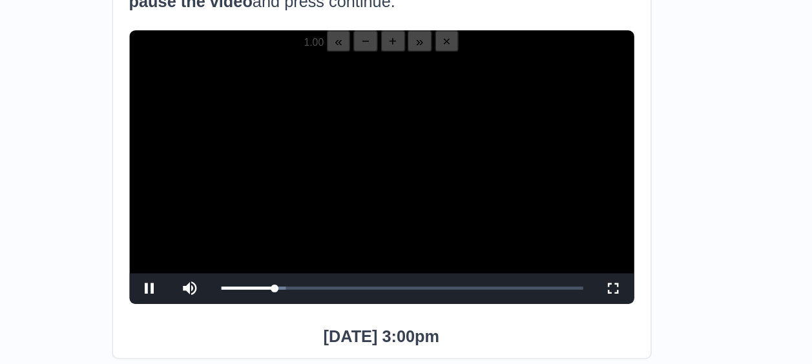
scroll to position [199, 0]
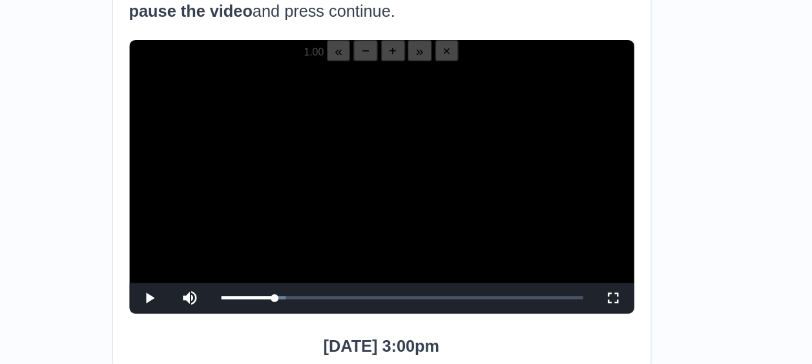
click at [371, 131] on video "Video Player" at bounding box center [406, 119] width 319 height 160
click at [371, 116] on video "Video Player" at bounding box center [406, 119] width 319 height 160
click at [351, 121] on video "Video Player" at bounding box center [406, 119] width 319 height 160
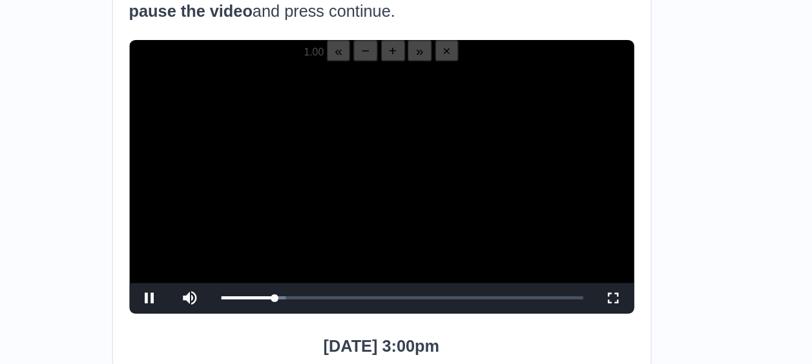
click at [379, 120] on video "Video Player" at bounding box center [406, 119] width 319 height 160
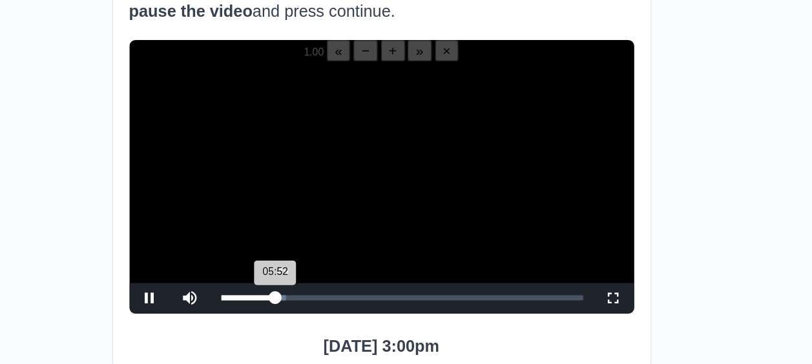
click at [339, 190] on div "05:52 Progress : 0%" at bounding box center [322, 188] width 34 height 3
click at [338, 190] on div "05:42 Progress : 0%" at bounding box center [322, 188] width 34 height 3
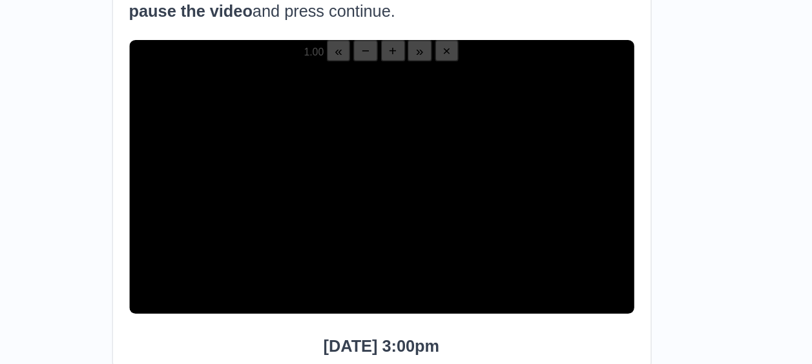
click at [338, 190] on div "05:51 Progress : 0%" at bounding box center [322, 188] width 34 height 3
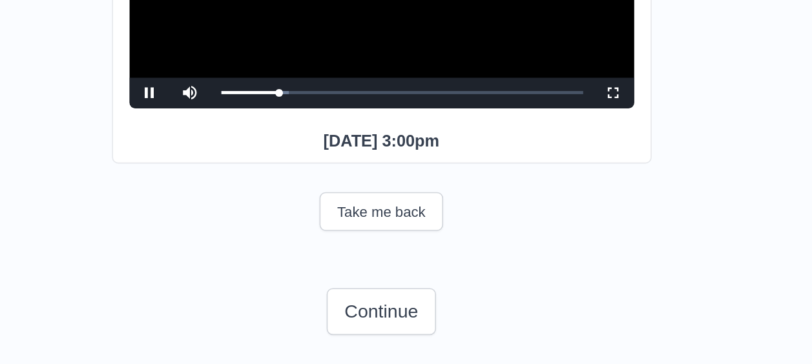
scroll to position [214, 0]
click at [340, 181] on div "06:18 Progress : 0%" at bounding box center [323, 182] width 37 height 3
